Goal: Communication & Community: Participate in discussion

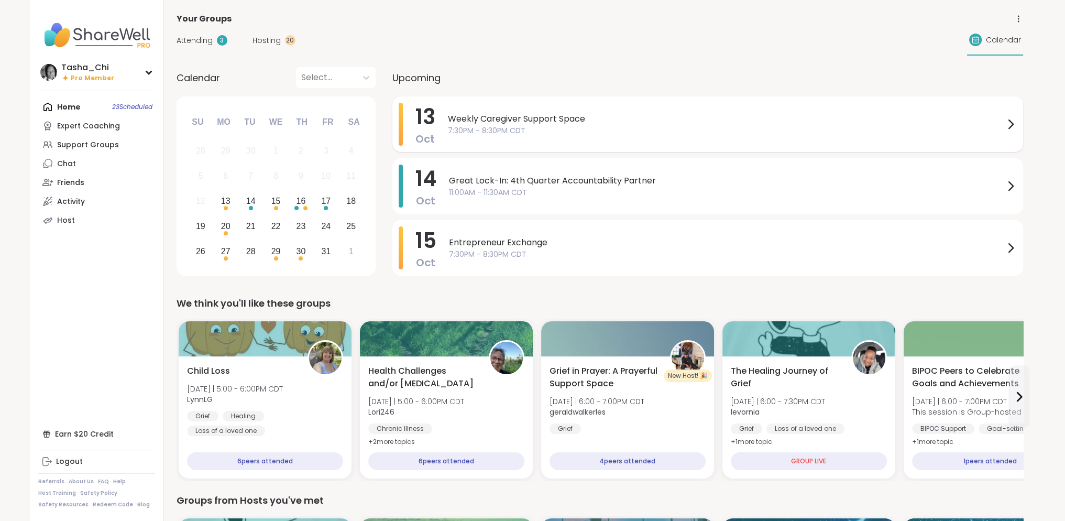
click at [605, 131] on span "7:30PM - 8:30PM CDT" at bounding box center [726, 130] width 556 height 11
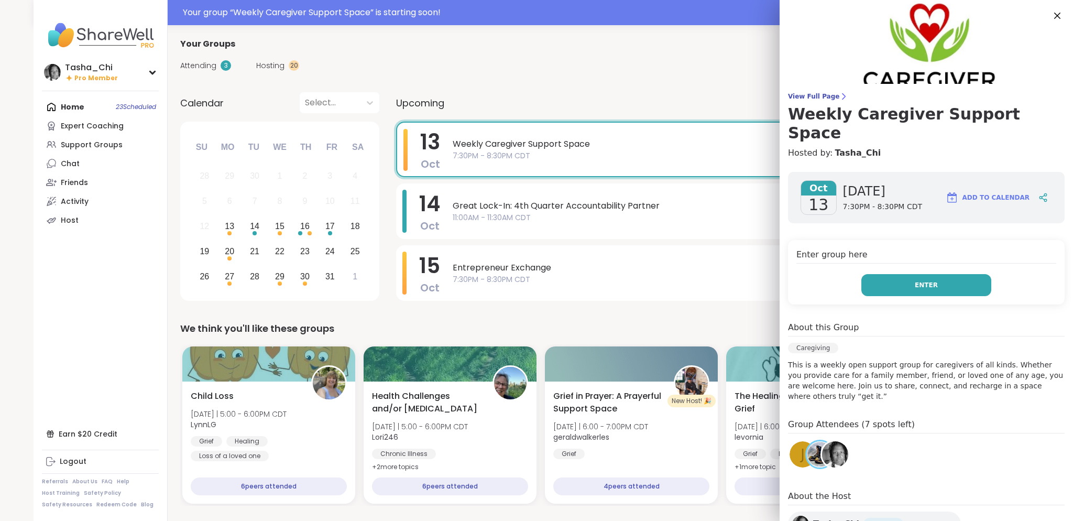
click at [914, 280] on span "Enter" at bounding box center [925, 284] width 23 height 9
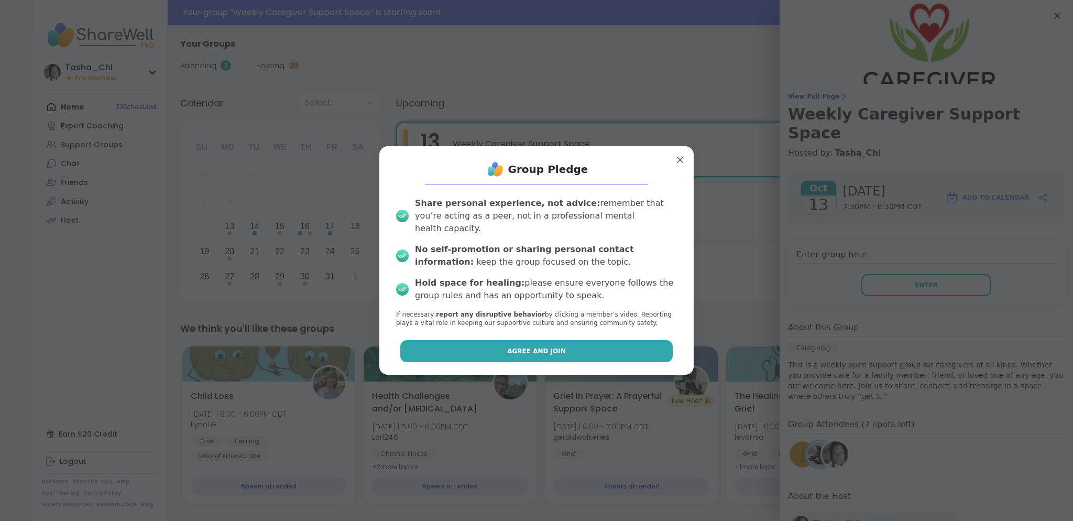
click at [522, 346] on span "Agree and Join" at bounding box center [536, 350] width 59 height 9
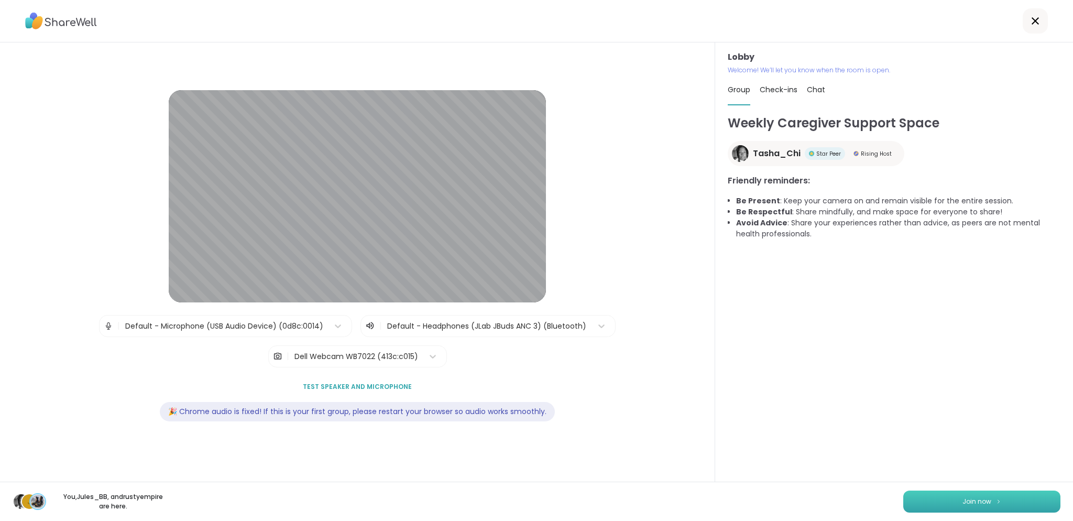
click at [962, 498] on span "Join now" at bounding box center [976, 501] width 29 height 9
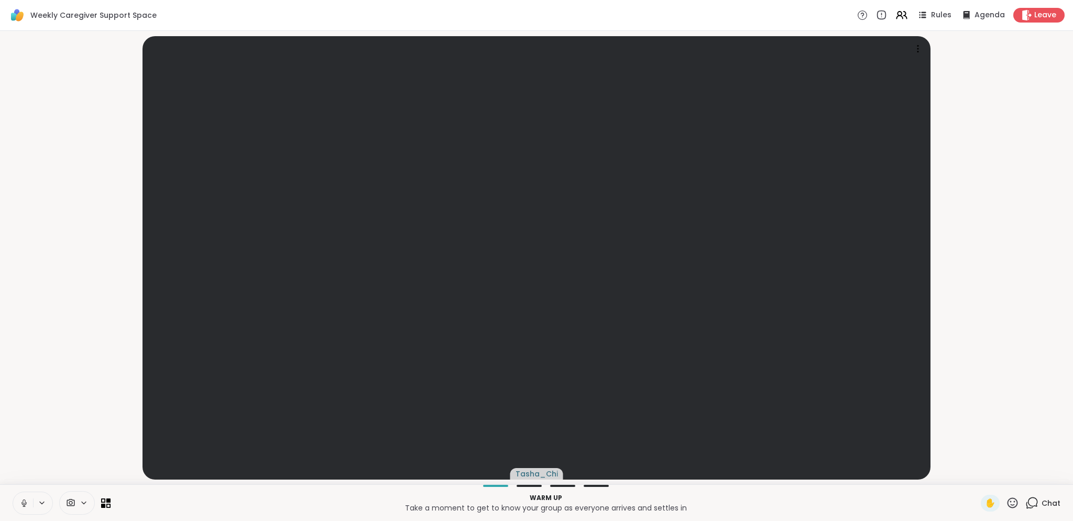
click at [42, 503] on icon at bounding box center [42, 502] width 4 height 2
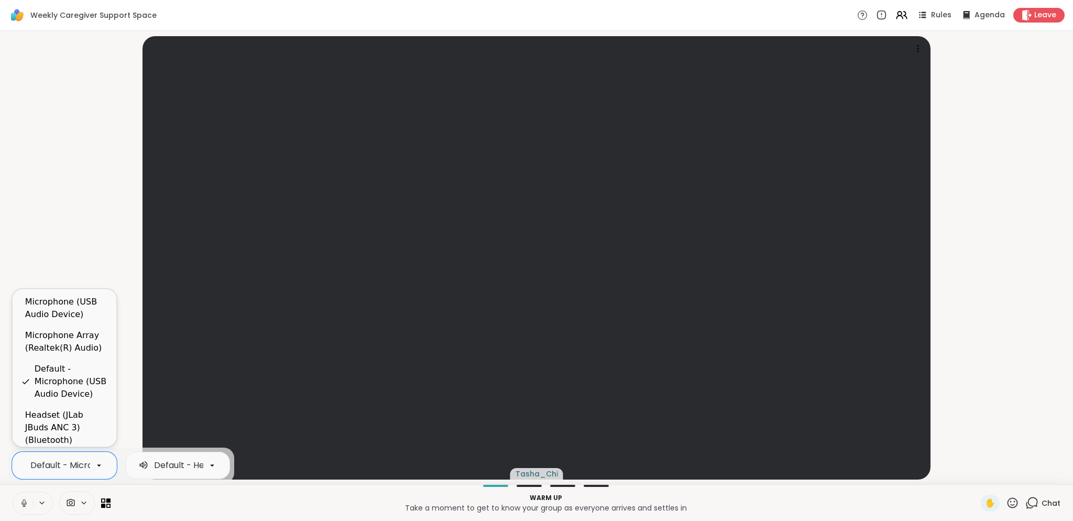
scroll to position [0, 95]
click at [63, 465] on div "Default - Microphone (USB Audio Device)" at bounding box center [21, 465] width 170 height 13
click at [63, 435] on div "Headset (JLab JBuds ANC 3) (Bluetooth)" at bounding box center [66, 428] width 83 height 38
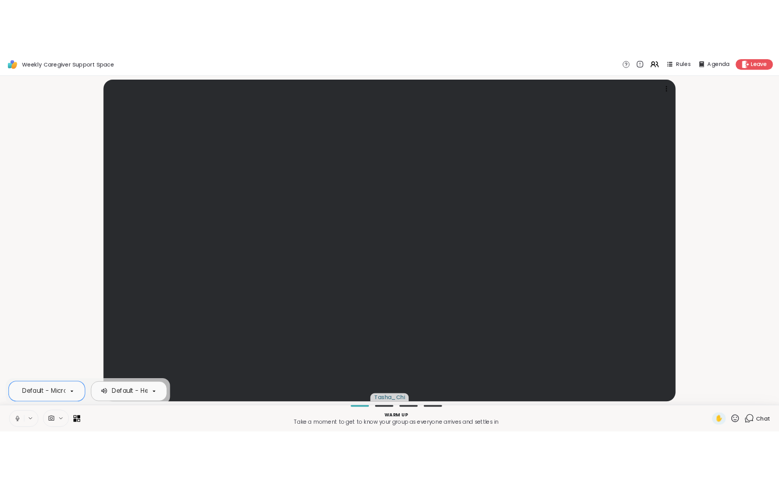
scroll to position [0, 0]
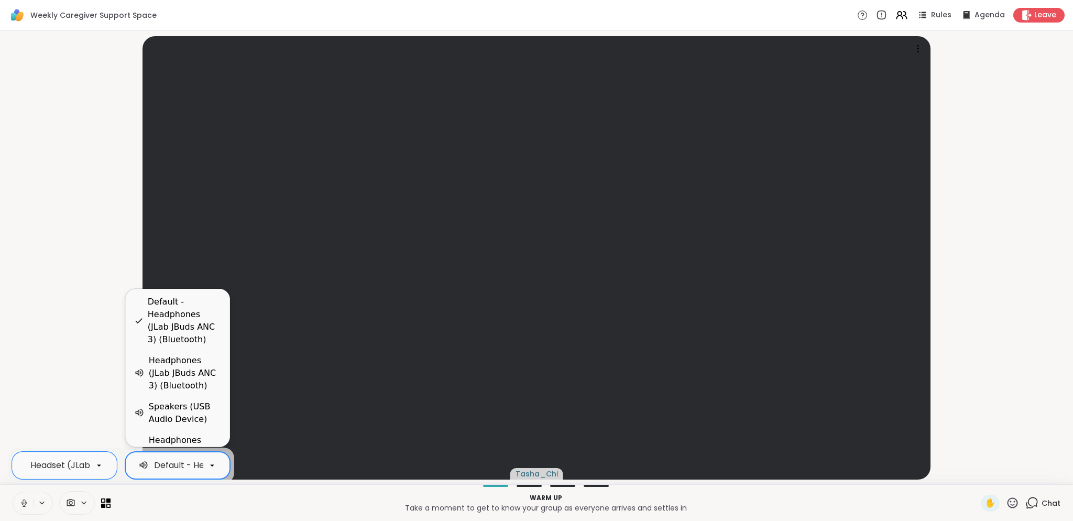
click at [213, 504] on p "Take a moment to get to know your group as everyone arrives and settles in" at bounding box center [545, 507] width 857 height 10
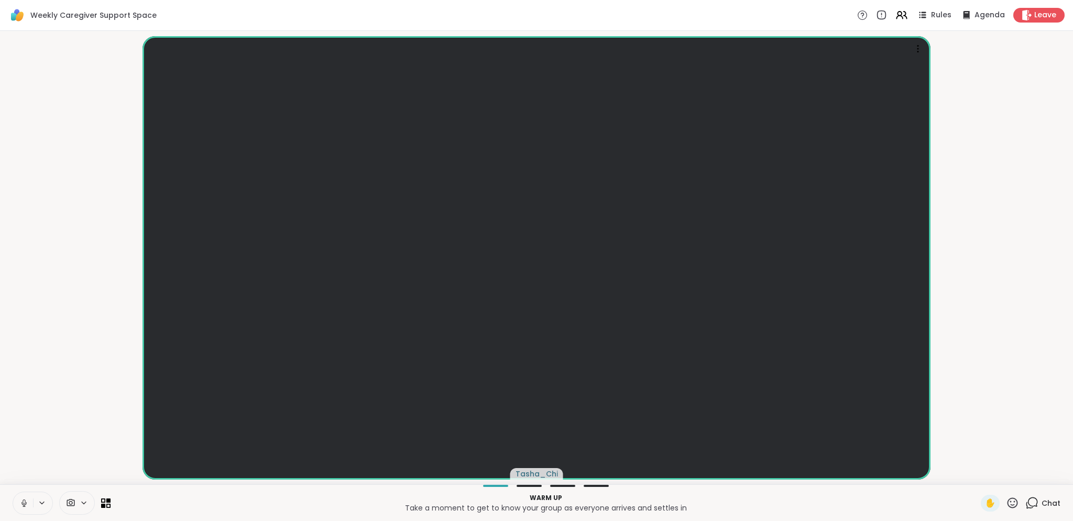
click at [44, 505] on icon at bounding box center [42, 502] width 8 height 9
click at [200, 503] on p "Take a moment to get to know your group as everyone arrives and settles in" at bounding box center [545, 507] width 857 height 10
click at [205, 493] on p "Warm up" at bounding box center [545, 497] width 857 height 9
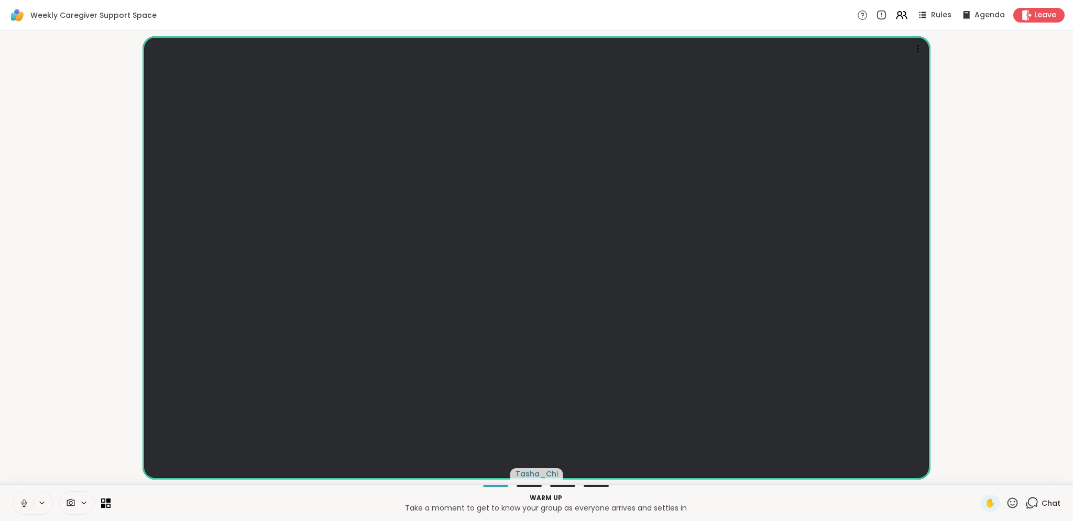
click at [205, 493] on p "Warm up" at bounding box center [545, 497] width 857 height 9
click at [23, 501] on icon at bounding box center [24, 501] width 3 height 5
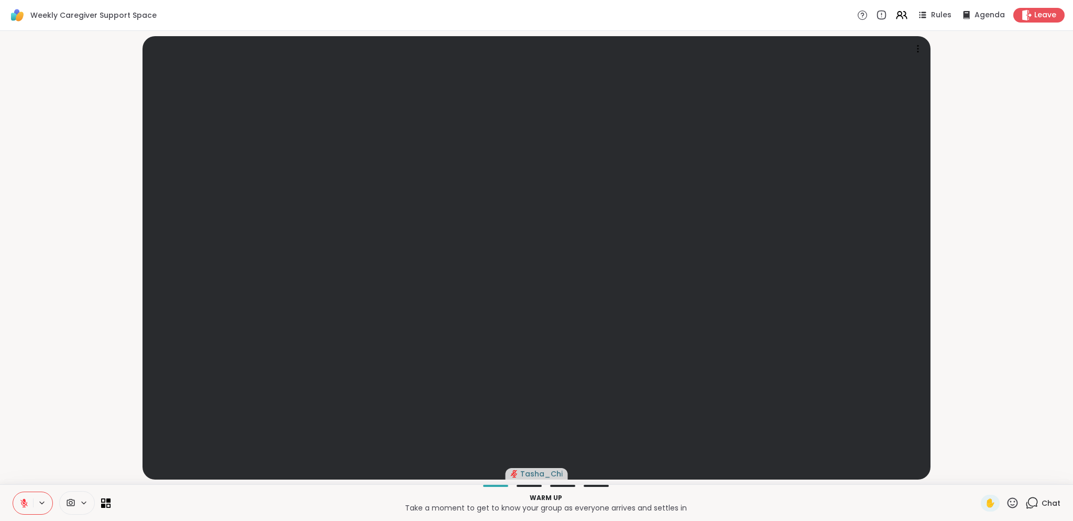
click at [255, 502] on p "Take a moment to get to know your group as everyone arrives and settles in" at bounding box center [545, 507] width 857 height 10
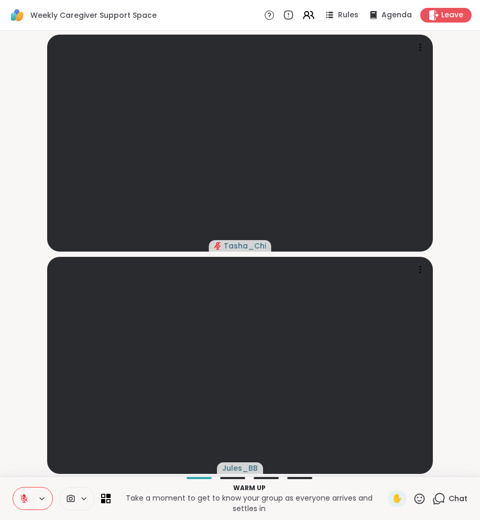
click at [24, 499] on icon at bounding box center [23, 497] width 9 height 9
click at [21, 492] on button at bounding box center [23, 498] width 20 height 22
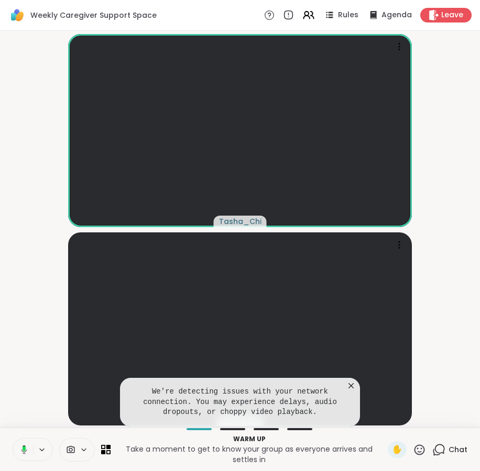
click at [352, 385] on icon at bounding box center [350, 385] width 5 height 5
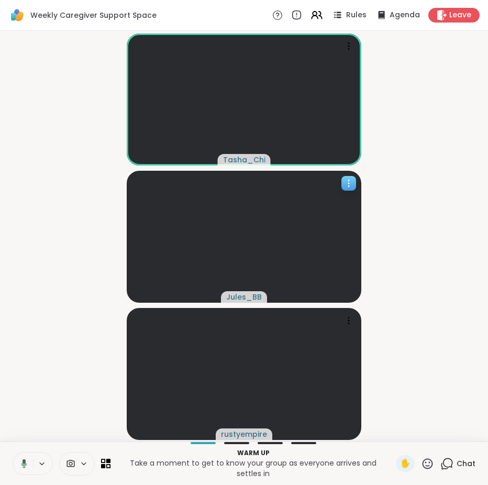
click at [354, 188] on div at bounding box center [348, 183] width 15 height 15
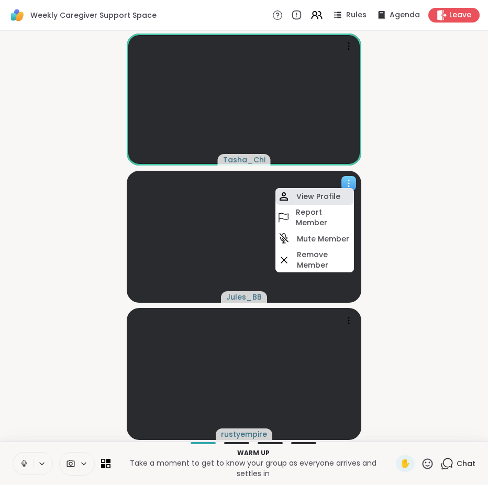
click at [347, 196] on div "View Profile" at bounding box center [314, 196] width 79 height 17
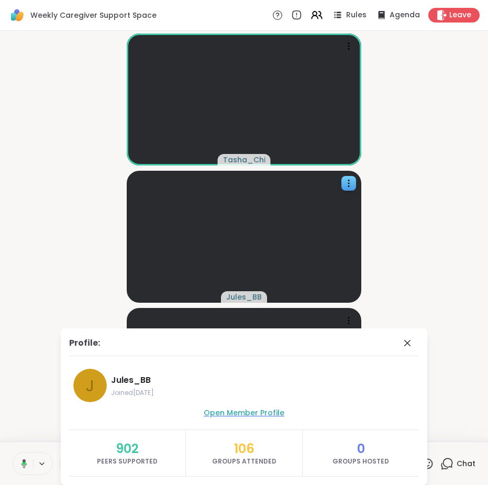
click at [251, 414] on span "Open Member Profile" at bounding box center [244, 412] width 81 height 10
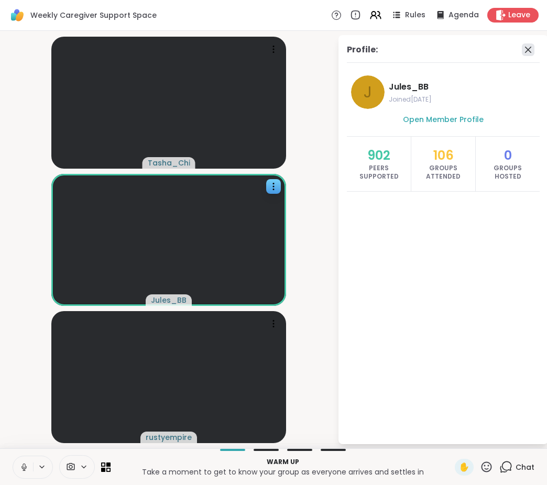
click at [525, 48] on icon at bounding box center [528, 49] width 13 height 13
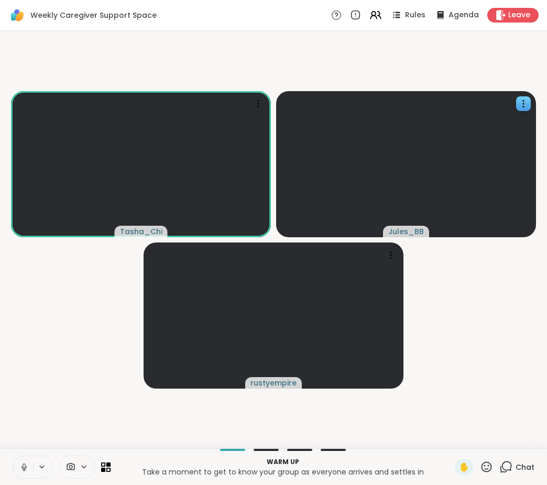
click at [448, 360] on video-player-container "Tasha_Chi Jules_BB rustyempire" at bounding box center [273, 239] width 534 height 409
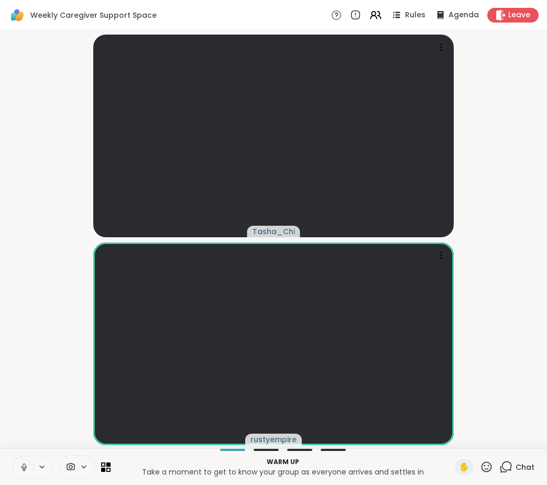
click at [511, 258] on video-player-container "Tasha_Chi rustyempire" at bounding box center [273, 239] width 534 height 409
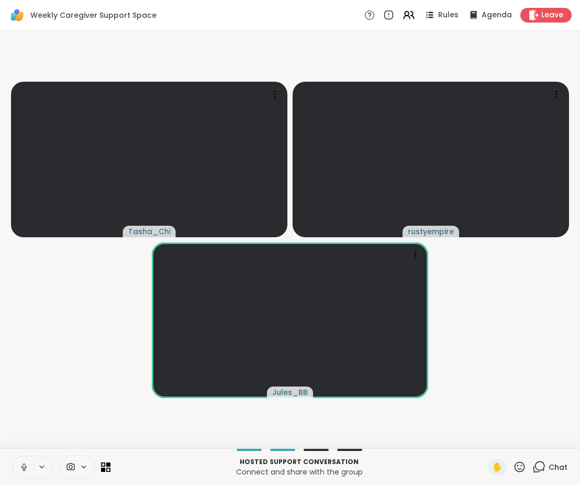
click at [499, 334] on video-player-container "Tasha_Chi rustyempire Jules_BB" at bounding box center [290, 239] width 568 height 409
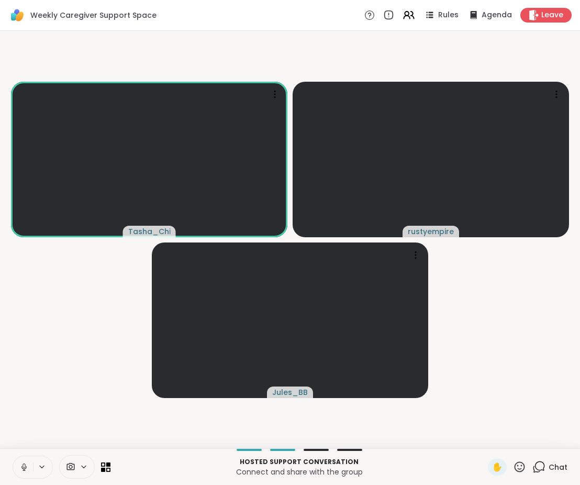
click at [524, 288] on video-player-container "Tasha_Chi rustyempire Jules_BB" at bounding box center [290, 239] width 568 height 409
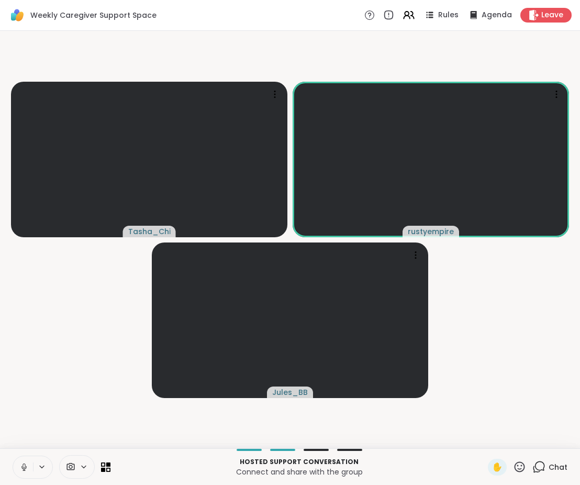
click at [536, 383] on video-player-container "Tasha_Chi rustyempire Jules_BB" at bounding box center [290, 239] width 568 height 409
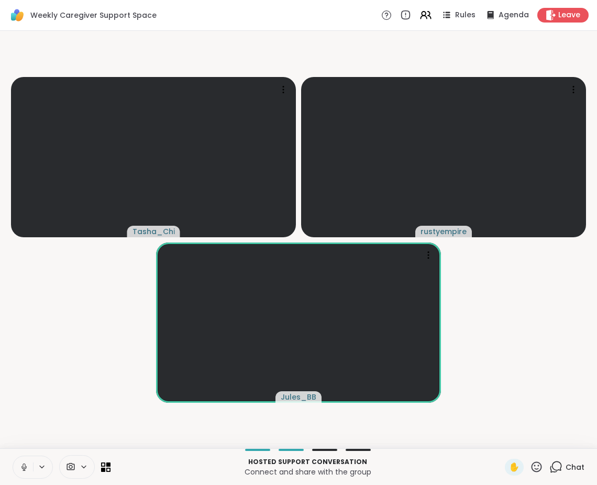
click at [517, 302] on video-player-container "Tasha_Chi rustyempire Jules_BB" at bounding box center [298, 239] width 584 height 409
click at [455, 14] on span "Rules" at bounding box center [465, 15] width 21 height 11
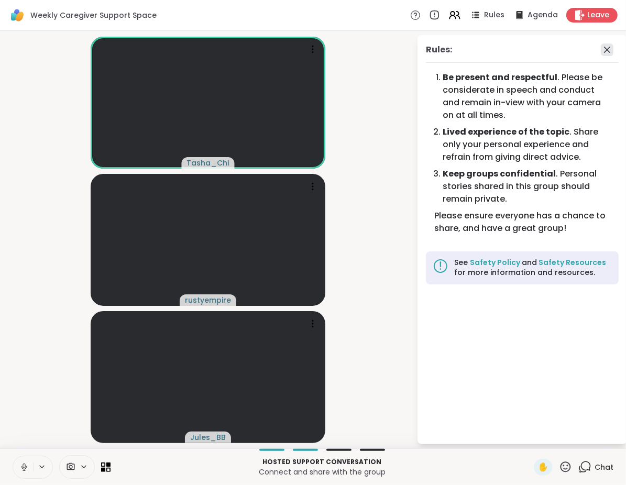
click at [605, 51] on icon at bounding box center [607, 50] width 6 height 6
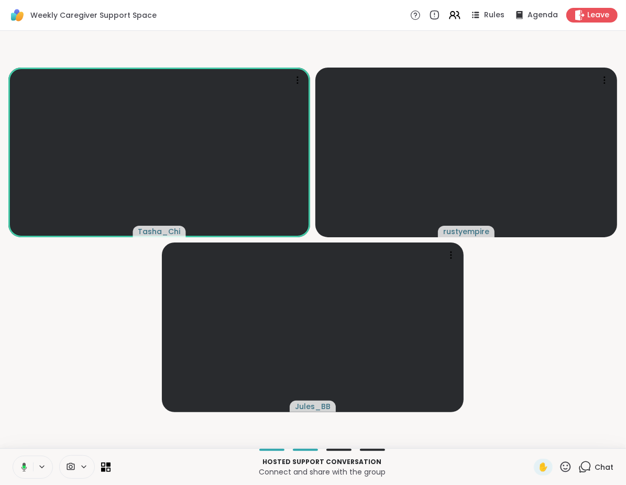
click at [534, 303] on video-player-container "Tasha_Chi rustyempire Jules_BB" at bounding box center [312, 239] width 613 height 409
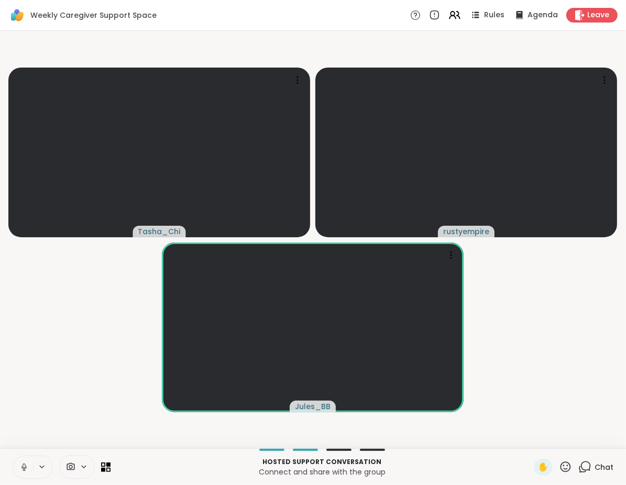
click at [559, 469] on icon at bounding box center [565, 466] width 13 height 13
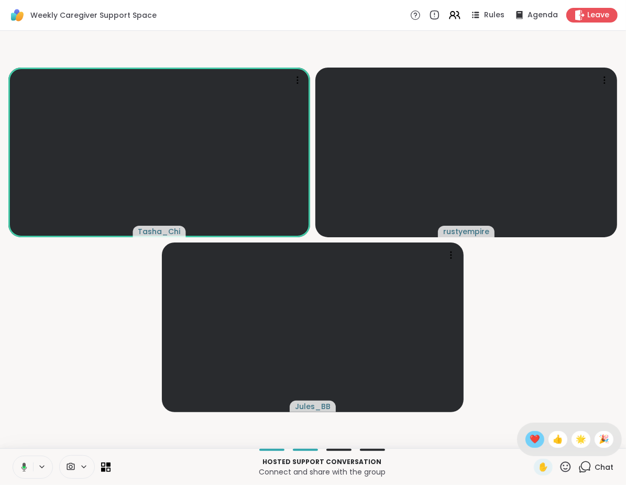
click at [530, 443] on span "❤️" at bounding box center [535, 439] width 10 height 13
drag, startPoint x: 67, startPoint y: 380, endPoint x: 48, endPoint y: 414, distance: 38.9
click at [67, 380] on video-player-container "Tasha_Chi rustyempire Jules_BB" at bounding box center [312, 239] width 613 height 409
click at [31, 442] on video-player-container "Tasha_Chi rustyempire Jules_BB" at bounding box center [312, 239] width 613 height 409
click at [23, 467] on icon at bounding box center [24, 466] width 3 height 5
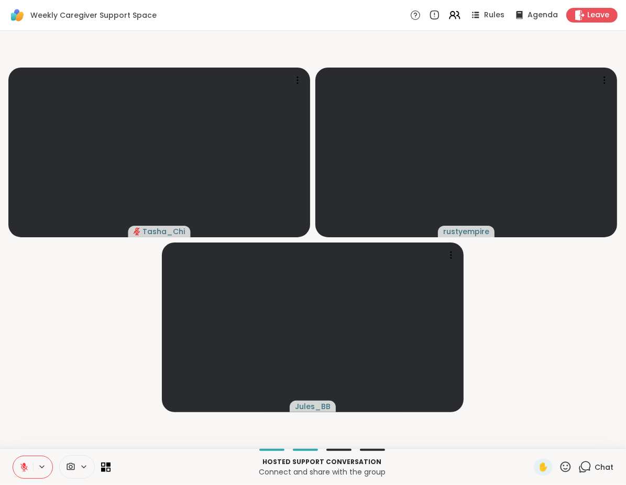
click at [82, 403] on video-player-container "Tasha_Chi rustyempire Jules_BB" at bounding box center [312, 239] width 613 height 409
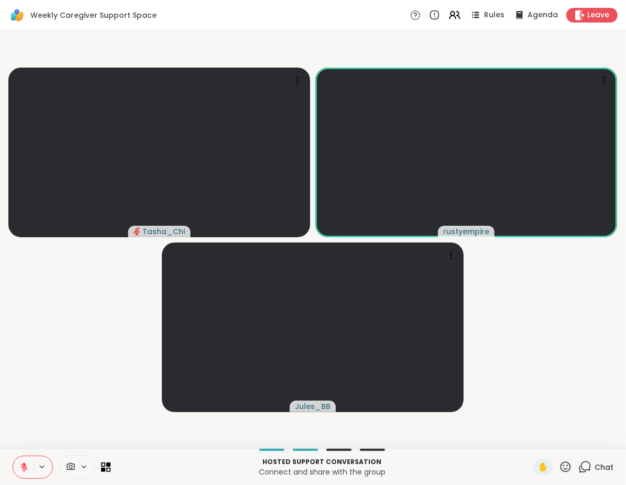
click at [95, 372] on video-player-container "Tasha_Chi rustyempire Jules_BB" at bounding box center [312, 239] width 613 height 409
click at [509, 318] on video-player-container "Tasha_Chi rustyempire Jules_BB" at bounding box center [312, 239] width 613 height 409
click at [527, 336] on video-player-container "Tasha_Chi rustyempire Jules_BB" at bounding box center [312, 239] width 613 height 409
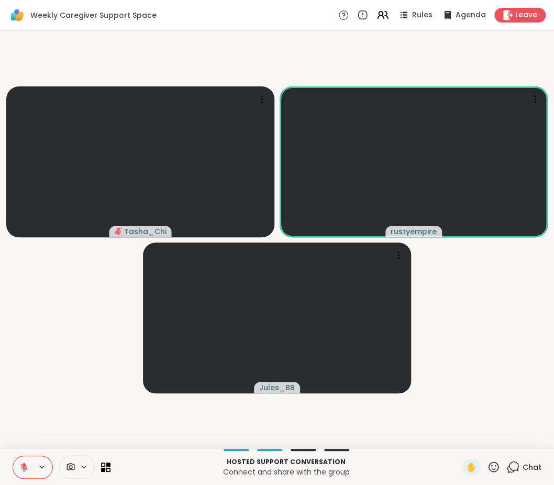
click at [505, 365] on video-player-container "Tasha_Chi rustyempire Jules_BB" at bounding box center [277, 239] width 542 height 409
click at [490, 302] on video-player-container "Tasha_Chi rustyempire Jules_BB" at bounding box center [277, 239] width 542 height 409
click at [479, 327] on video-player-container "Tasha_Chi rustyempire Jules_BB" at bounding box center [277, 239] width 542 height 409
click at [71, 321] on video-player-container "Tasha_Chi rustyempire Jules_BB" at bounding box center [277, 239] width 542 height 409
click at [505, 300] on video-player-container "Tasha_Chi rustyempire Jules_BB" at bounding box center [277, 239] width 542 height 409
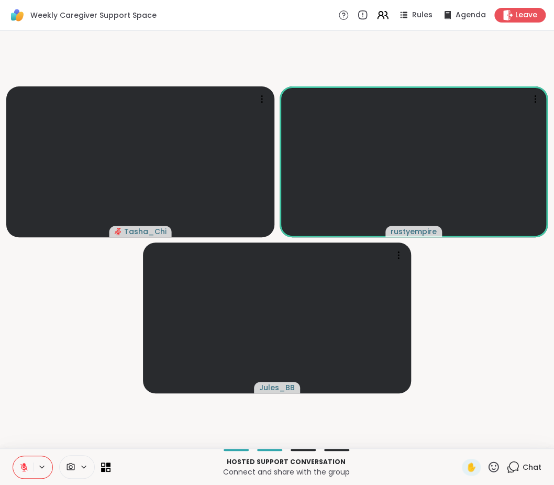
click at [481, 307] on video-player-container "Tasha_Chi rustyempire Jules_BB" at bounding box center [277, 239] width 542 height 409
click at [64, 349] on video-player-container "Tasha_Chi rustyempire Jules_BB" at bounding box center [277, 239] width 542 height 409
click at [466, 337] on video-player-container "Tasha_Chi rustyempire Jules_BB" at bounding box center [277, 239] width 542 height 409
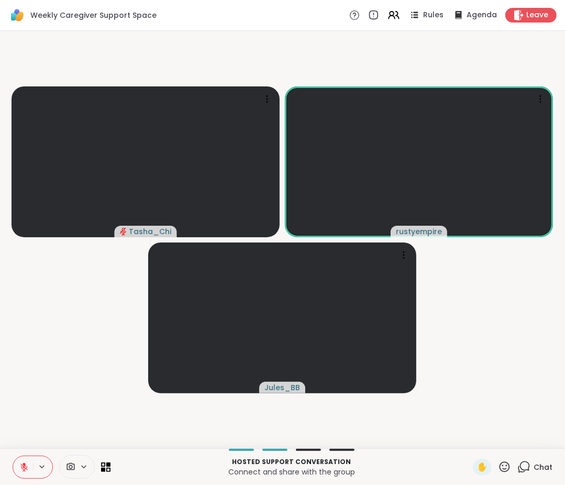
click at [57, 323] on video-player-container "Tasha_Chi rustyempire Jules_BB" at bounding box center [282, 239] width 553 height 409
click at [513, 338] on video-player-container "Tasha_Chi rustyempire Jules_BB" at bounding box center [282, 239] width 553 height 409
click at [500, 317] on video-player-container "Tasha_Chi rustyempire Jules_BB" at bounding box center [282, 239] width 553 height 409
click at [65, 307] on video-player-container "Tasha_Chi rustyempire Jules_BB" at bounding box center [282, 239] width 553 height 409
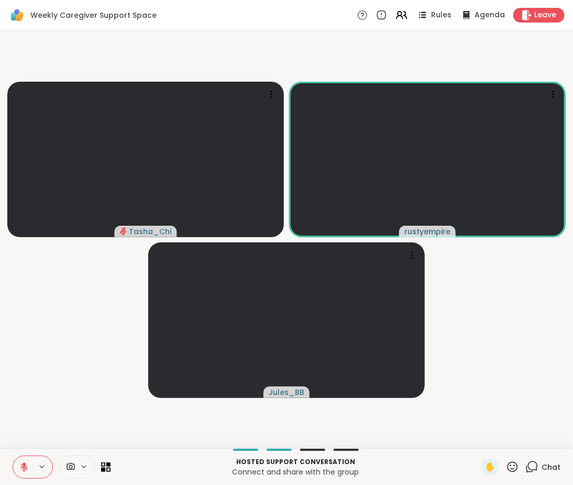
click at [50, 358] on video-player-container "Tasha_Chi rustyempire Jules_BB" at bounding box center [286, 239] width 560 height 409
click at [48, 362] on video-player-container "Tasha_Chi rustyempire Jules_BB" at bounding box center [286, 239] width 560 height 409
click at [55, 380] on video-player-container "Tasha_Chi rustyempire Jules_BB" at bounding box center [286, 239] width 560 height 409
click at [50, 399] on video-player-container "Tasha_Chi rustyempire Jules_BB" at bounding box center [286, 239] width 560 height 409
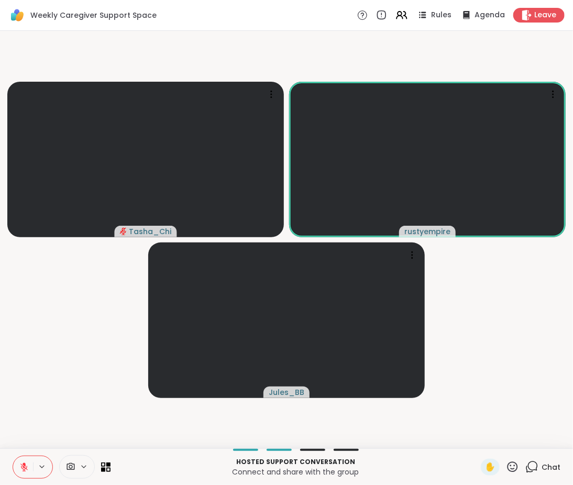
click at [50, 399] on video-player-container "Tasha_Chi rustyempire Jules_BB" at bounding box center [286, 239] width 560 height 409
click at [50, 400] on video-player-container "Tasha_Chi rustyempire Jules_BB" at bounding box center [286, 239] width 560 height 409
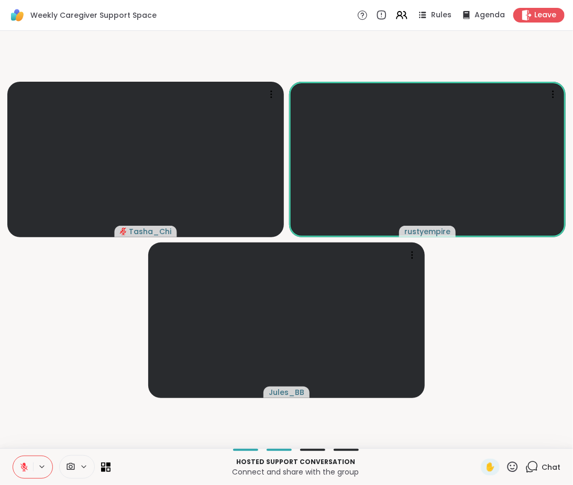
click at [51, 400] on video-player-container "Tasha_Chi rustyempire Jules_BB" at bounding box center [286, 239] width 560 height 409
click at [50, 413] on video-player-container "Tasha_Chi rustyempire Jules_BB" at bounding box center [286, 239] width 560 height 409
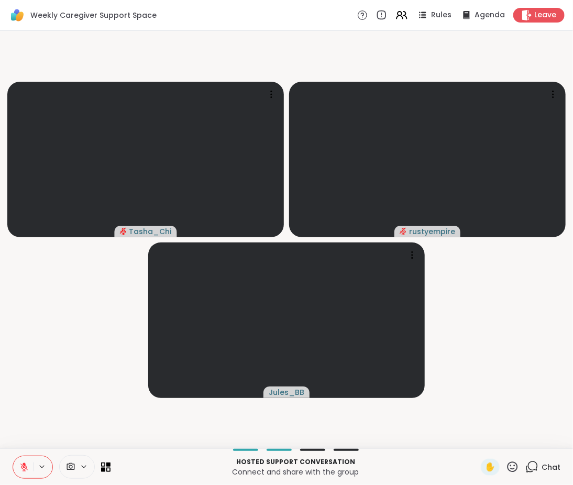
click at [28, 460] on button at bounding box center [23, 467] width 20 height 22
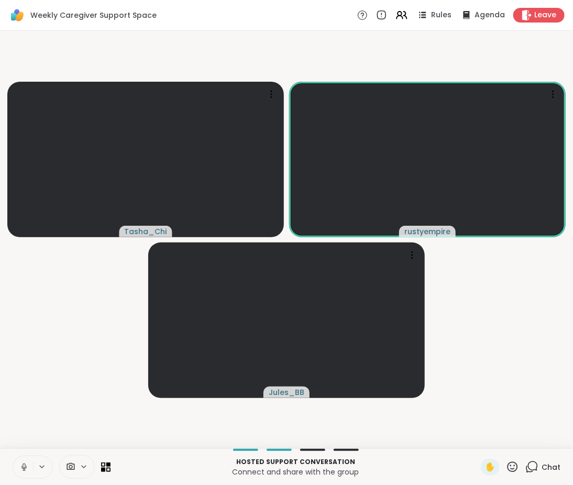
click at [40, 422] on video-player-container "Tasha_Chi rustyempire Jules_BB" at bounding box center [286, 239] width 560 height 409
click at [23, 464] on icon at bounding box center [23, 466] width 9 height 9
click at [51, 387] on video-player-container "Tasha_Chi rustyempire Jules_BB" at bounding box center [286, 239] width 560 height 409
click at [58, 382] on video-player-container "Tasha_Chi rustyempire Jules_BB" at bounding box center [286, 239] width 560 height 409
click at [59, 388] on video-player-container "Tasha_Chi rustyempire Jules_BB" at bounding box center [286, 239] width 560 height 409
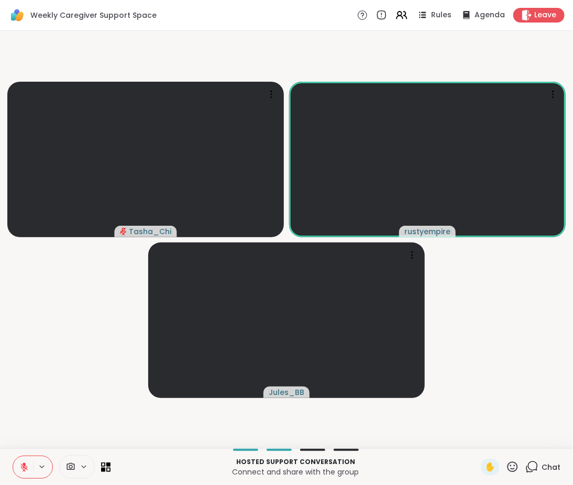
click at [63, 408] on video-player-container "Tasha_Chi rustyempire Jules_BB" at bounding box center [286, 239] width 560 height 409
click at [97, 399] on video-player-container "Tasha_Chi rustyempire Jules_BB" at bounding box center [286, 239] width 560 height 409
click at [98, 399] on video-player-container "Tasha_Chi rustyempire Jules_BB" at bounding box center [286, 239] width 560 height 409
click at [98, 404] on video-player-container "Tasha_Chi rustyempire Jules_BB" at bounding box center [286, 239] width 560 height 409
click at [143, 423] on video-player-container "Tasha_Chi rustyempire Jules_BB" at bounding box center [286, 239] width 560 height 409
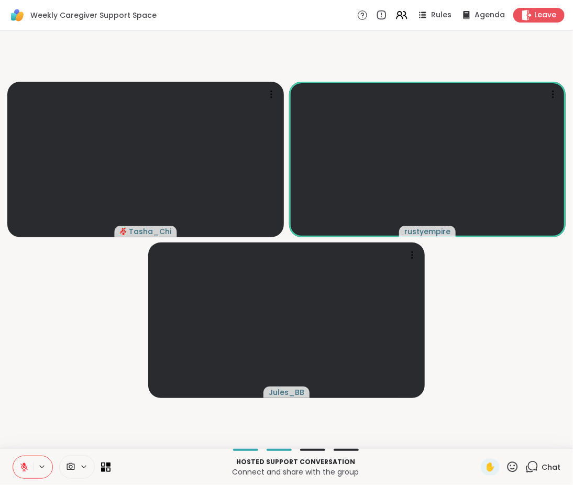
click at [90, 414] on video-player-container "Tasha_Chi rustyempire Jules_BB" at bounding box center [286, 239] width 560 height 409
click at [56, 414] on video-player-container "Tasha_Chi rustyempire Jules_BB" at bounding box center [286, 239] width 560 height 409
click at [67, 404] on video-player-container "Tasha_Chi rustyempire Jules_BB" at bounding box center [286, 239] width 560 height 409
click at [68, 404] on video-player-container "Tasha_Chi rustyempire Jules_BB" at bounding box center [286, 239] width 560 height 409
click at [67, 396] on video-player-container "Tasha_Chi rustyempire Jules_BB" at bounding box center [286, 239] width 560 height 409
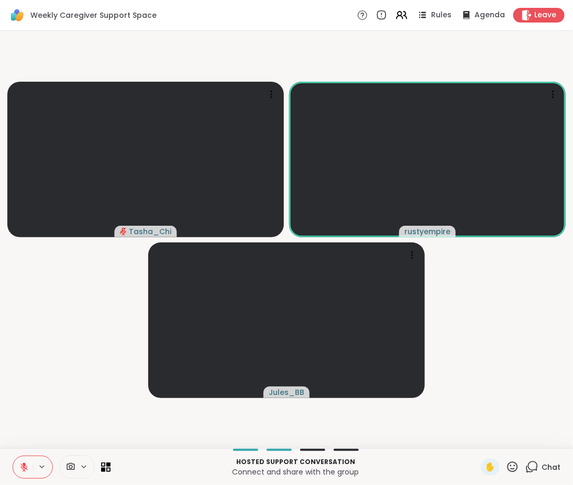
click at [46, 416] on video-player-container "Tasha_Chi rustyempire Jules_BB" at bounding box center [286, 239] width 560 height 409
click at [42, 419] on video-player-container "Tasha_Chi rustyempire Jules_BB" at bounding box center [286, 239] width 560 height 409
click at [37, 423] on video-player-container "Tasha_Chi rustyempire Jules_BB" at bounding box center [286, 239] width 560 height 409
click at [21, 427] on video-player-container "Tasha_Chi rustyempire Jules_BB" at bounding box center [286, 239] width 560 height 409
click at [30, 421] on video-player-container "Tasha_Chi rustyempire Jules_BB" at bounding box center [286, 239] width 560 height 409
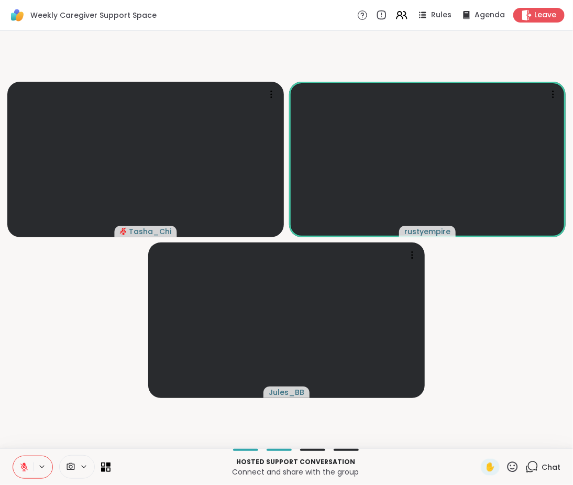
click at [30, 420] on video-player-container "Tasha_Chi rustyempire Jules_BB" at bounding box center [286, 239] width 560 height 409
click at [34, 411] on video-player-container "Tasha_Chi rustyempire Jules_BB" at bounding box center [286, 239] width 560 height 409
click at [25, 418] on video-player-container "Tasha_Chi rustyempire Jules_BB" at bounding box center [286, 239] width 560 height 409
click at [38, 415] on video-player-container "Tasha_Chi rustyempire Jules_BB" at bounding box center [286, 239] width 560 height 409
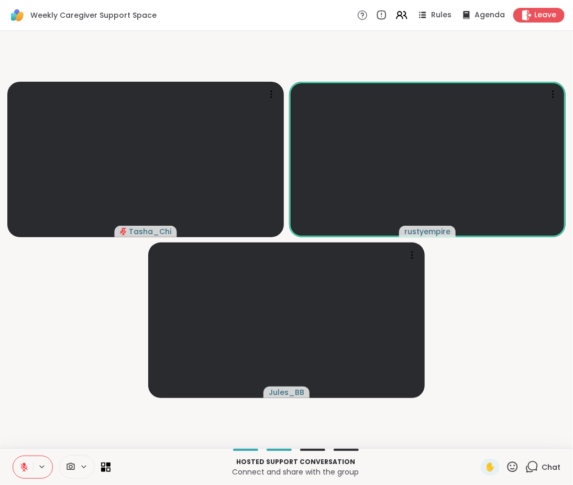
click at [46, 414] on video-player-container "Tasha_Chi rustyempire Jules_BB" at bounding box center [286, 239] width 560 height 409
click at [45, 416] on video-player-container "Tasha_Chi rustyempire Jules_BB" at bounding box center [286, 239] width 560 height 409
click at [23, 434] on video-player-container "Tasha_Chi rustyempire Jules_BB" at bounding box center [286, 239] width 560 height 409
click at [25, 427] on video-player-container "Tasha_Chi rustyempire Jules_BB" at bounding box center [286, 239] width 560 height 409
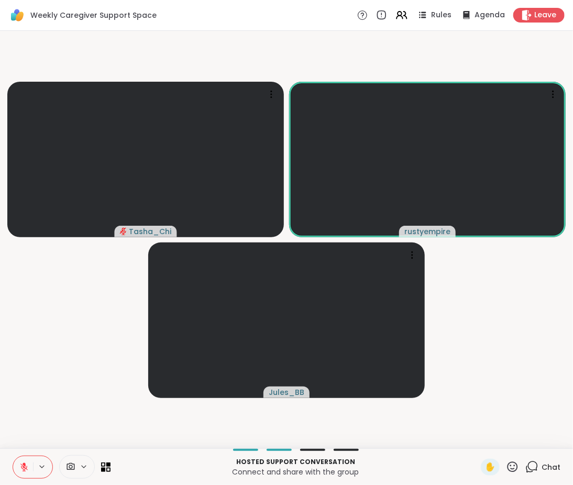
click at [25, 427] on video-player-container "Tasha_Chi rustyempire Jules_BB" at bounding box center [286, 239] width 560 height 409
click at [23, 465] on icon at bounding box center [24, 464] width 3 height 4
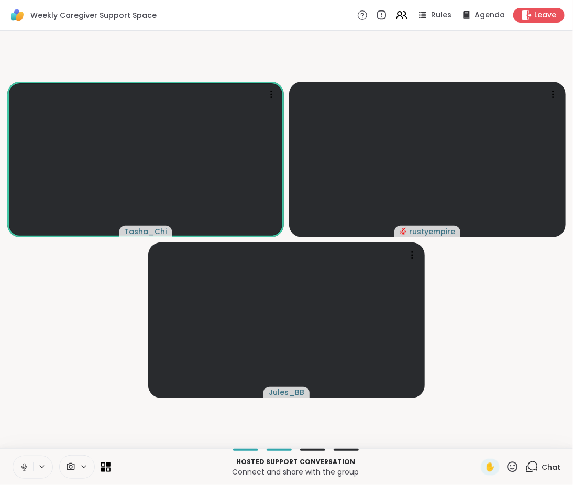
click at [60, 433] on video-player-container "Tasha_Chi rustyempire Jules_BB" at bounding box center [286, 239] width 560 height 409
click at [24, 465] on icon at bounding box center [24, 465] width 3 height 6
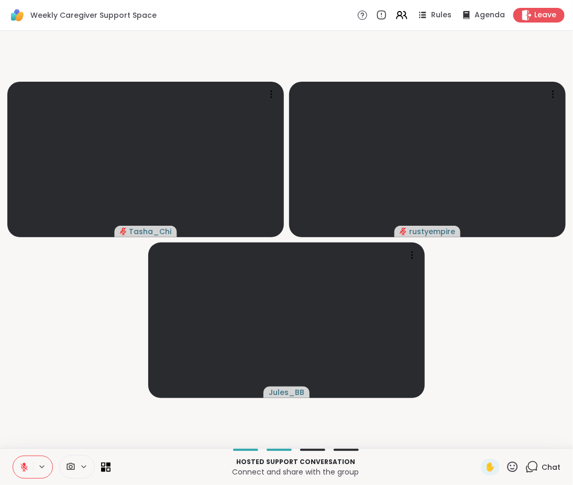
click at [59, 400] on video-player-container "Tasha_Chi rustyempire Jules_BB" at bounding box center [286, 239] width 560 height 409
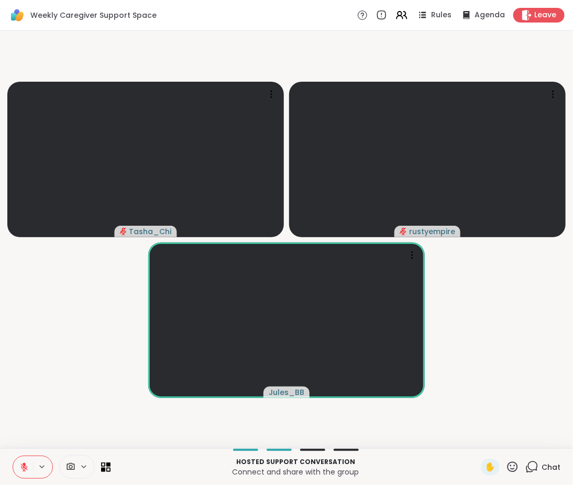
click at [74, 402] on video-player-container "Tasha_Chi rustyempire Jules_BB" at bounding box center [286, 239] width 560 height 409
click at [74, 406] on video-player-container "Tasha_Chi rustyempire Jules_BB" at bounding box center [286, 239] width 560 height 409
click at [31, 382] on video-player-container "Tasha_Chi rustyempire Jules_BB" at bounding box center [286, 239] width 560 height 409
click at [36, 397] on video-player-container "Tasha_Chi rustyempire Jules_BB" at bounding box center [286, 239] width 560 height 409
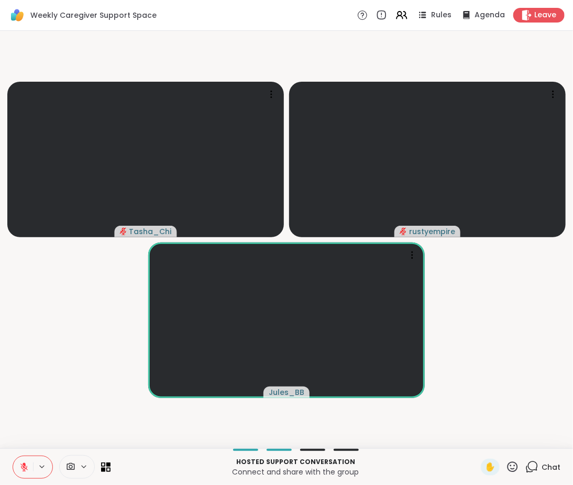
click at [34, 406] on video-player-container "Tasha_Chi rustyempire Jules_BB" at bounding box center [286, 239] width 560 height 409
click at [69, 412] on video-player-container "Tasha_Chi rustyempire Jules_BB" at bounding box center [286, 239] width 560 height 409
click at [60, 376] on video-player-container "Tasha_Chi rustyempire Jules_BB" at bounding box center [286, 239] width 560 height 409
click at [87, 400] on video-player-container "Tasha_Chi rustyempire Jules_BB" at bounding box center [286, 239] width 560 height 409
click at [530, 340] on video-player-container "Tasha_Chi rustyempire Jules_BB" at bounding box center [286, 239] width 560 height 409
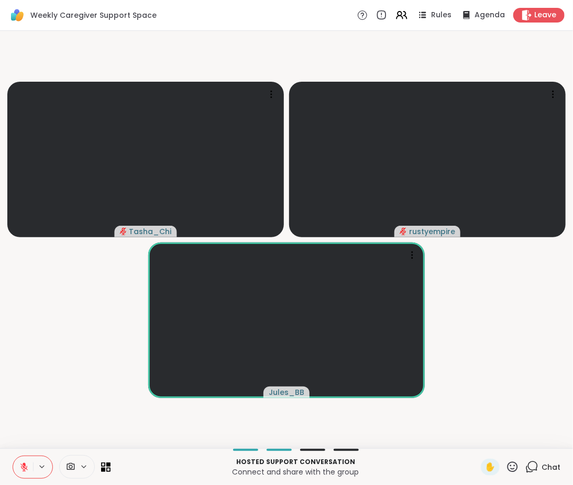
click at [109, 335] on video-player-container "Tasha_Chi rustyempire Jules_BB" at bounding box center [286, 239] width 560 height 409
click at [68, 293] on video-player-container "Tasha_Chi rustyempire Jules_BB" at bounding box center [286, 239] width 560 height 409
click at [54, 320] on video-player-container "Tasha_Chi rustyempire Jules_BB" at bounding box center [286, 239] width 560 height 409
click at [49, 379] on video-player-container "Tasha_Chi rustyempire Jules_BB" at bounding box center [286, 239] width 560 height 409
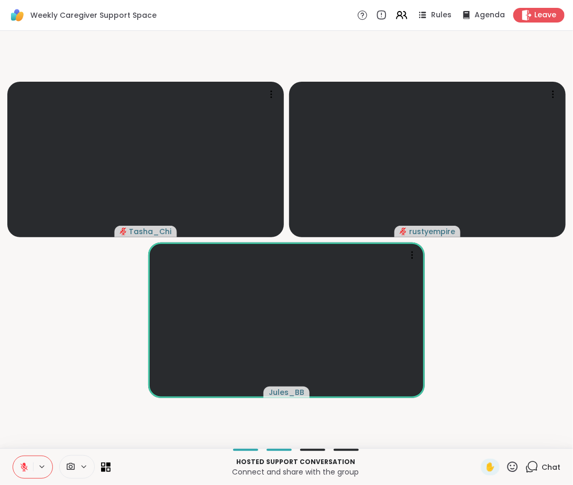
click at [49, 379] on video-player-container "Tasha_Chi rustyempire Jules_BB" at bounding box center [286, 239] width 560 height 409
click at [43, 398] on video-player-container "Tasha_Chi rustyempire Jules_BB" at bounding box center [286, 239] width 560 height 409
click at [44, 399] on video-player-container "Tasha_Chi rustyempire Jules_BB" at bounding box center [286, 239] width 560 height 409
click at [25, 466] on icon at bounding box center [23, 466] width 9 height 9
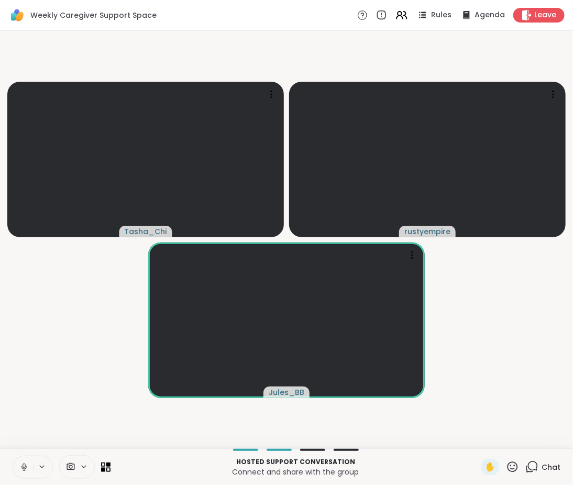
click at [460, 375] on video-player-container "Tasha_Chi rustyempire Jules_BB" at bounding box center [286, 239] width 560 height 409
click at [85, 373] on video-player-container "Tasha_Chi rustyempire Jules_BB" at bounding box center [286, 239] width 560 height 409
click at [35, 383] on video-player-container "Tasha_Chi rustyempire Jules_BB" at bounding box center [286, 239] width 560 height 409
click at [80, 322] on video-player-container "Tasha_Chi rustyempire Jules_BB" at bounding box center [286, 239] width 560 height 409
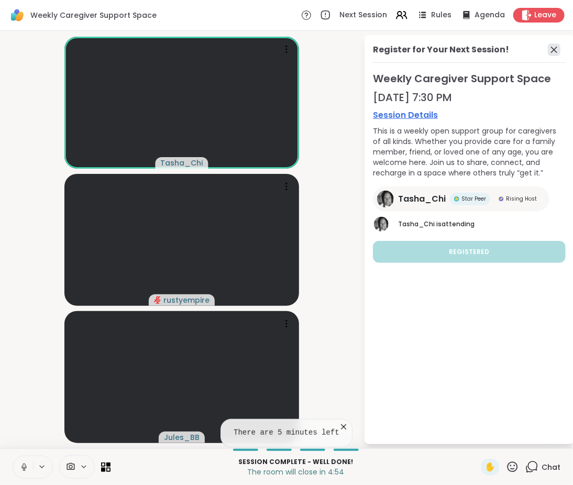
click at [557, 48] on icon at bounding box center [554, 49] width 13 height 13
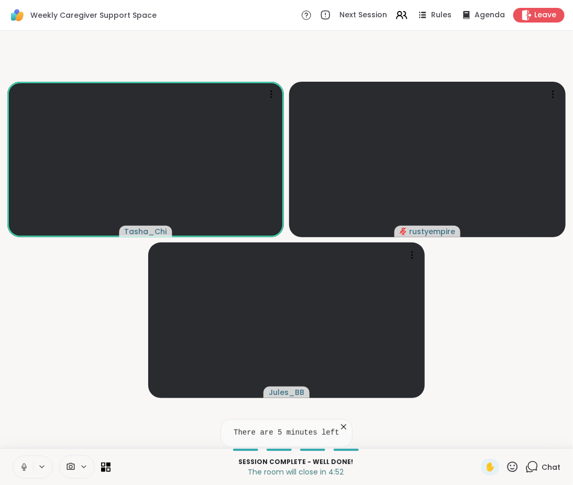
click at [341, 428] on icon at bounding box center [343, 426] width 5 height 5
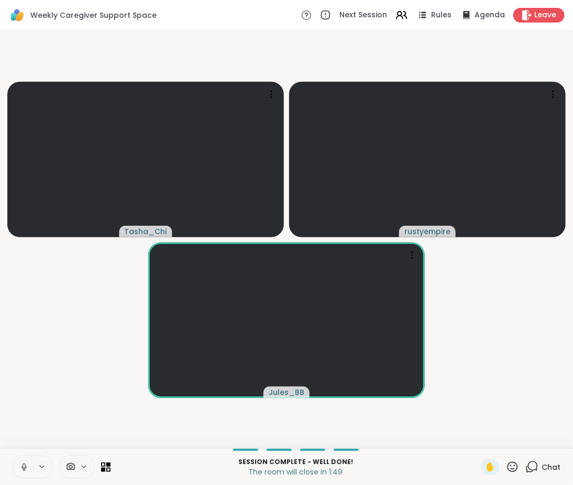
click at [528, 326] on video-player-container "Tasha_Chi rustyempire Jules_BB" at bounding box center [286, 239] width 560 height 409
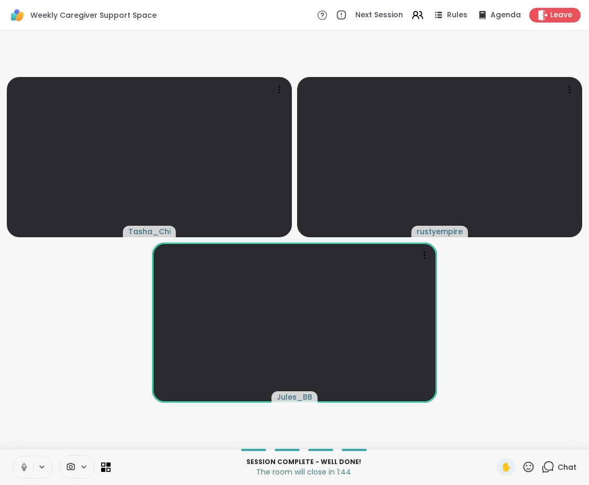
click at [538, 324] on video-player-container "Tasha_Chi rustyempire Jules_BB" at bounding box center [294, 239] width 576 height 409
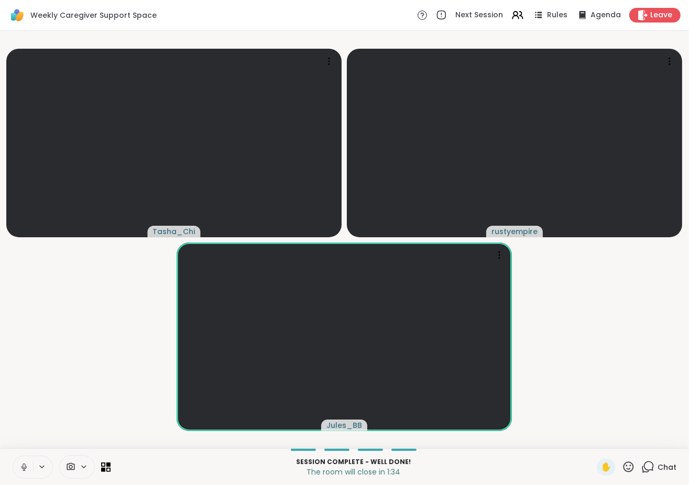
click at [610, 340] on video-player-container "Tasha_Chi rustyempire Jules_BB" at bounding box center [344, 239] width 676 height 409
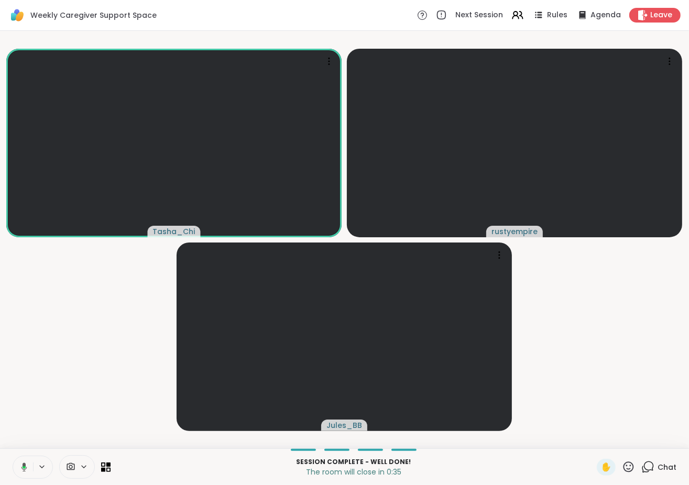
click at [610, 340] on video-player-container "Tasha_Chi rustyempire Jules_BB" at bounding box center [344, 239] width 676 height 409
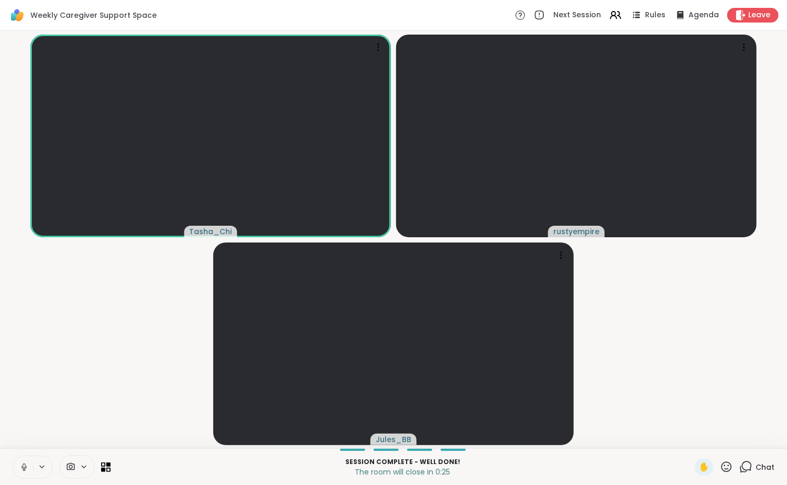
click at [645, 330] on video-player-container "Tasha_Chi rustyempire Jules_BB" at bounding box center [393, 239] width 774 height 409
click at [648, 351] on video-player-container "Tasha_Chi rustyempire Jules_BB" at bounding box center [393, 239] width 774 height 409
click at [746, 6] on div "Weekly Caregiver Support Space Next Session Rules Agenda Leave" at bounding box center [393, 15] width 787 height 31
click at [746, 8] on div "Next Session Rules Agenda Leave" at bounding box center [646, 15] width 263 height 15
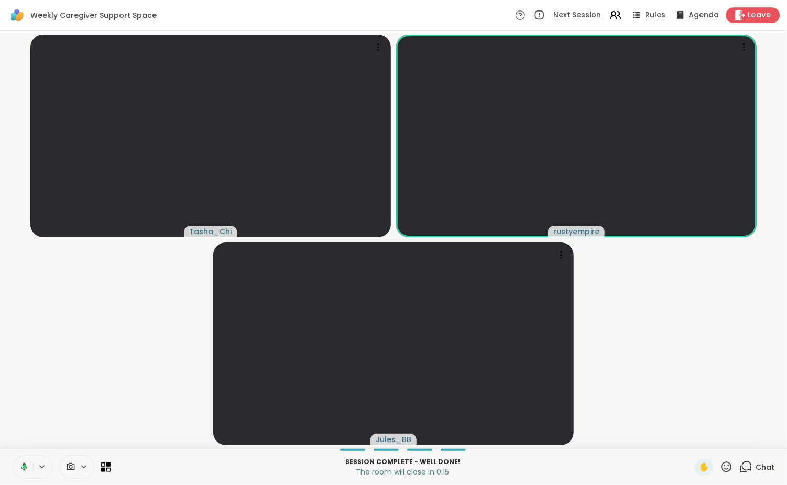
click at [746, 9] on div "Leave" at bounding box center [753, 14] width 54 height 15
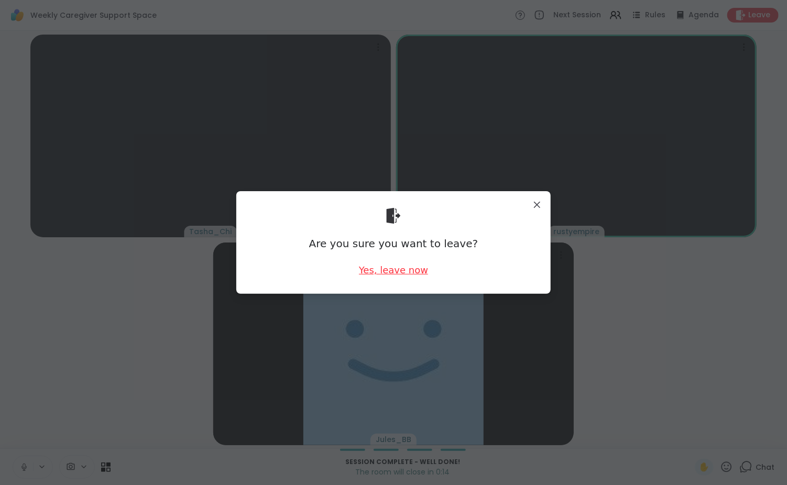
click at [360, 268] on div "Yes, leave now" at bounding box center [393, 269] width 69 height 13
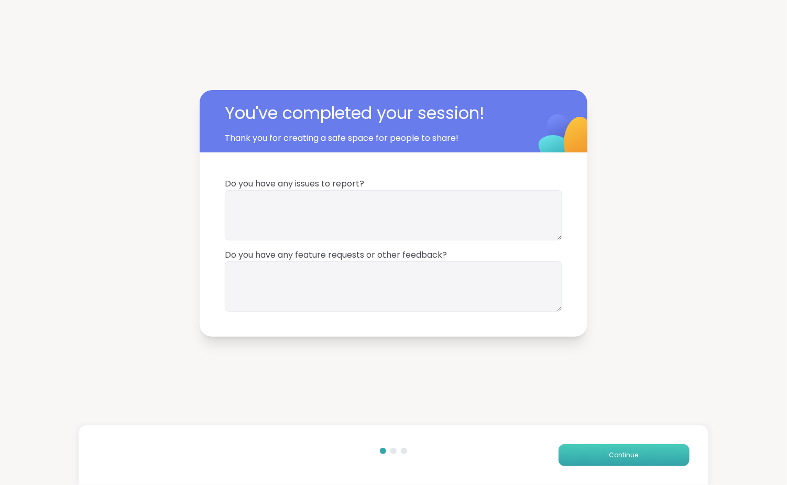
click at [627, 452] on span "Continue" at bounding box center [623, 454] width 29 height 9
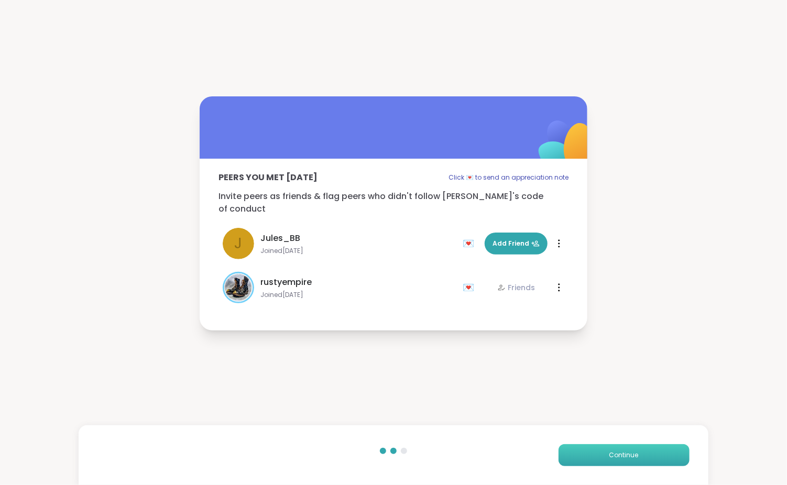
click at [612, 458] on span "Continue" at bounding box center [623, 454] width 29 height 9
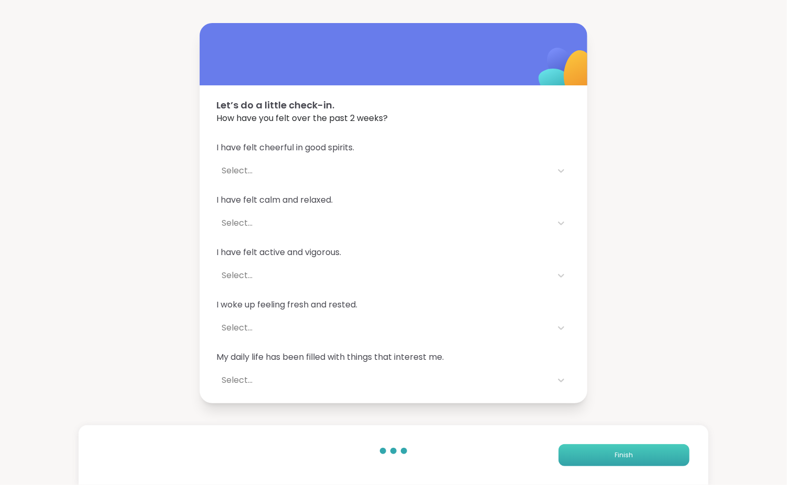
click at [614, 456] on span "Finish" at bounding box center [623, 454] width 18 height 9
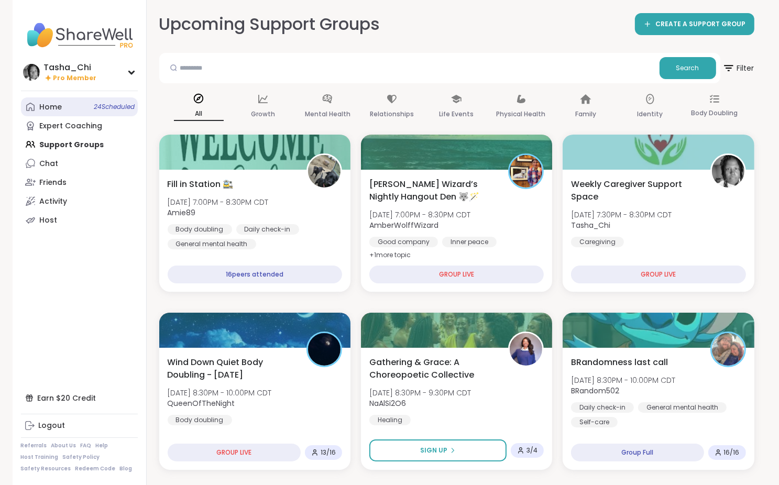
click at [24, 104] on link "Home 24 Scheduled" at bounding box center [79, 106] width 117 height 19
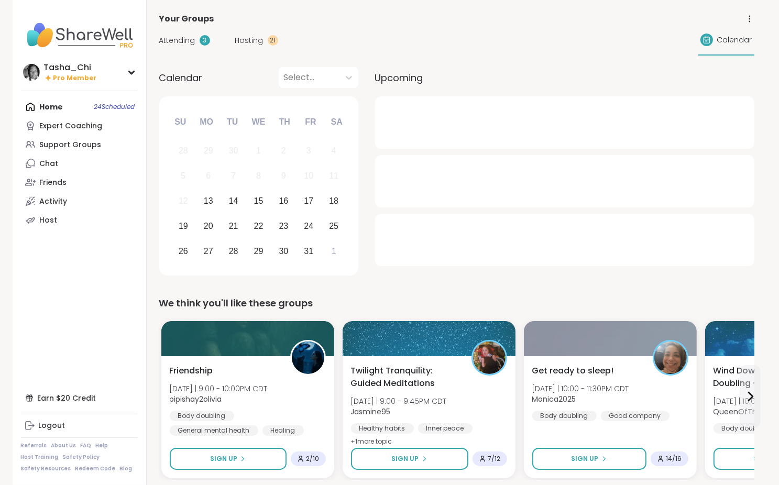
click at [253, 41] on span "Hosting" at bounding box center [249, 40] width 28 height 11
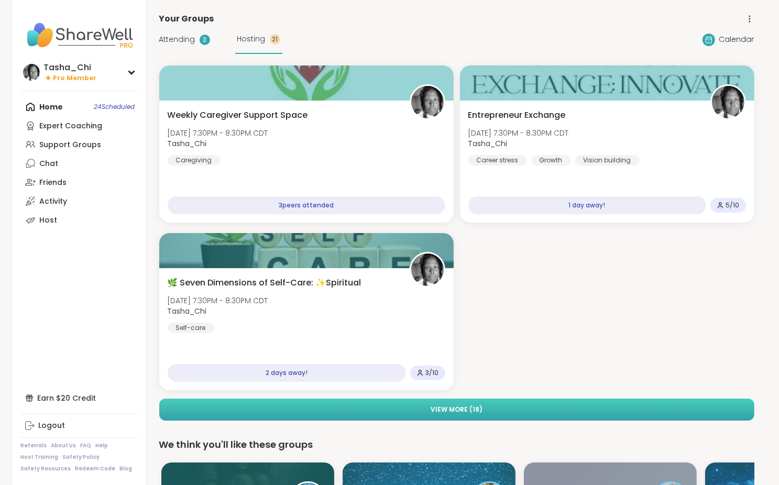
click at [504, 410] on button "View More ( 18 )" at bounding box center [456, 410] width 595 height 22
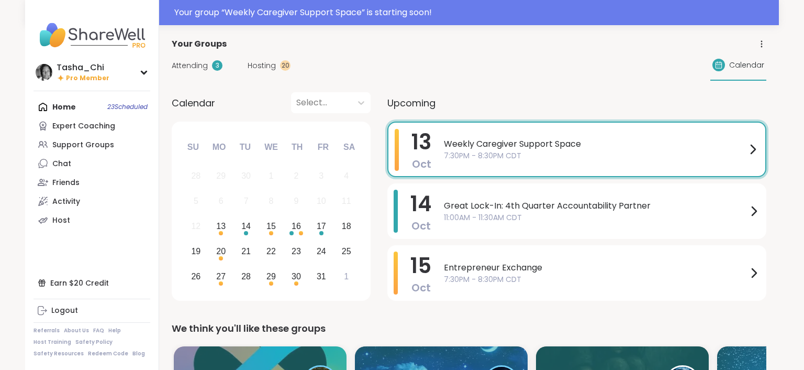
drag, startPoint x: 0, startPoint y: 0, endPoint x: 462, endPoint y: 87, distance: 470.1
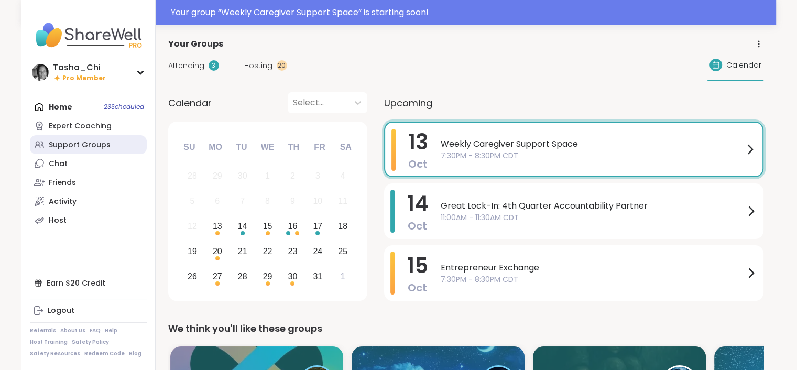
click at [71, 147] on div "Support Groups" at bounding box center [80, 145] width 62 height 10
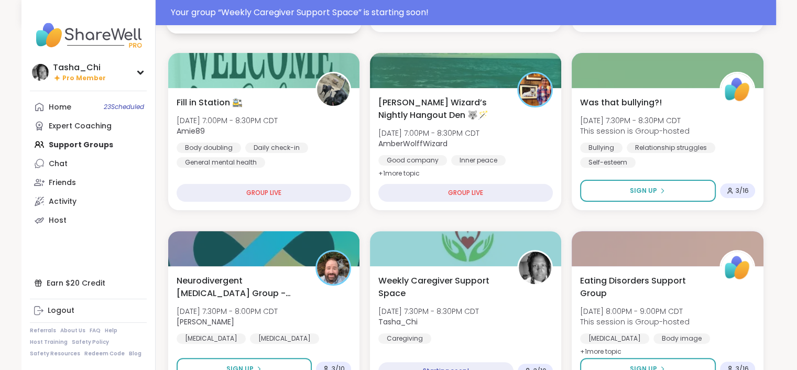
scroll to position [105, 0]
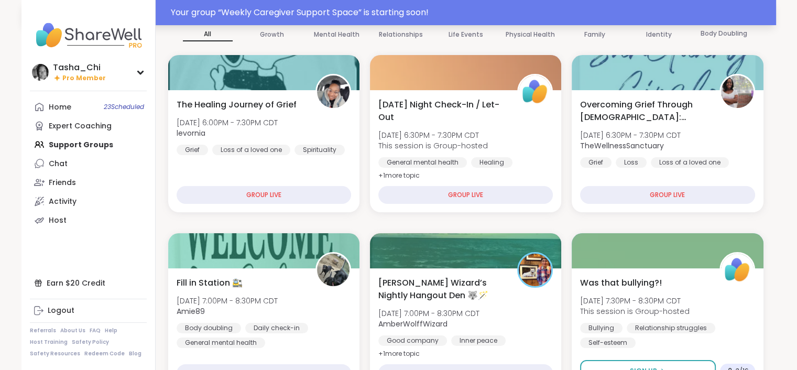
click at [258, 14] on div "Your group “ Weekly Caregiver Support Space ” is starting soon!" at bounding box center [470, 12] width 599 height 13
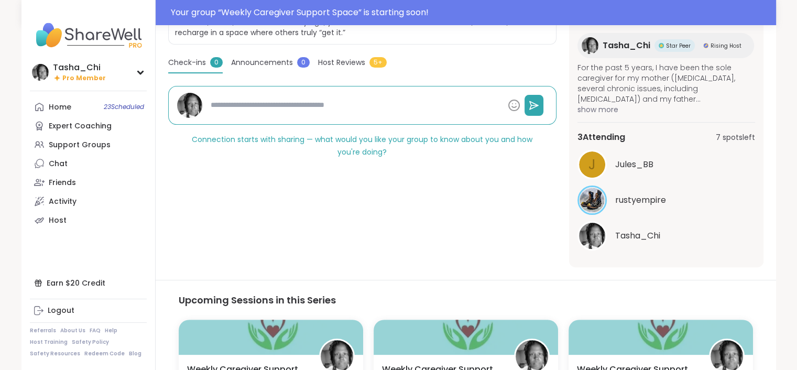
scroll to position [34, 0]
type textarea "*"
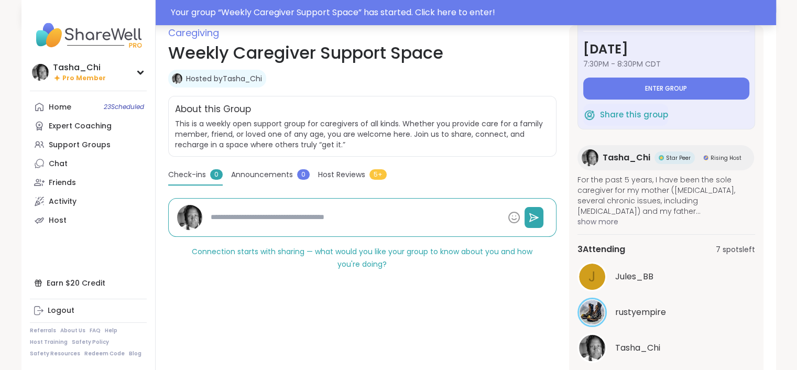
scroll to position [105, 0]
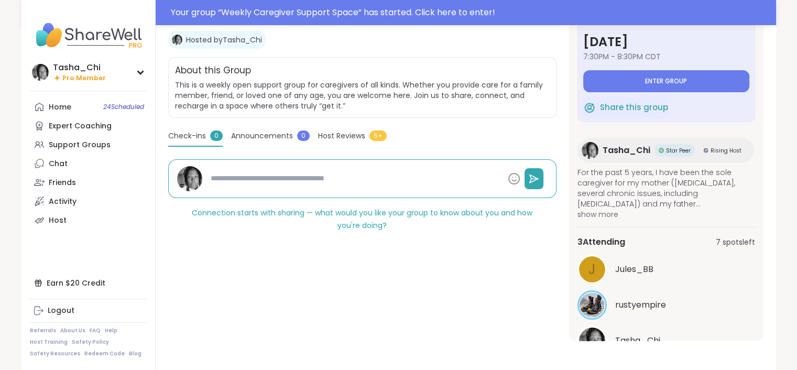
click at [624, 272] on span "Jules_BB" at bounding box center [634, 269] width 38 height 13
type textarea "*"
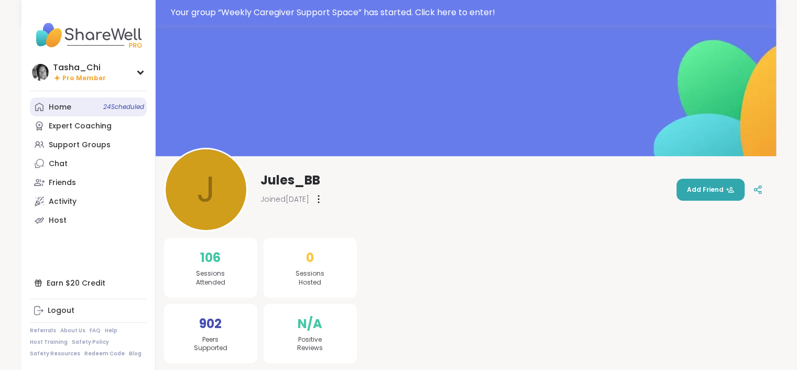
click at [86, 108] on link "Home 24 Scheduled" at bounding box center [88, 106] width 117 height 19
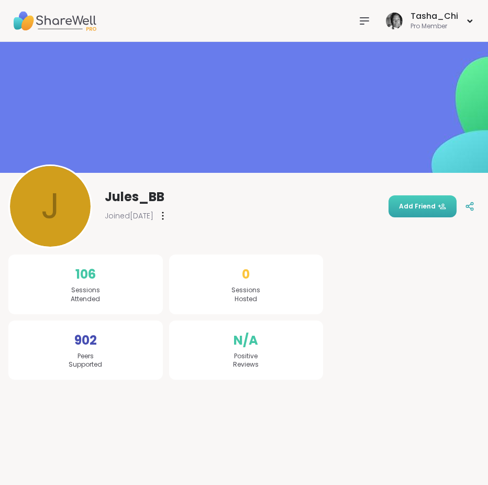
click at [406, 206] on span "Add Friend" at bounding box center [422, 206] width 47 height 9
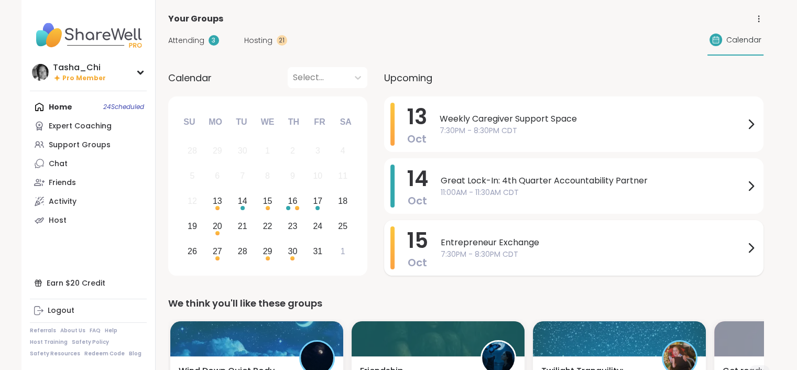
click at [632, 238] on span "Entrepreneur Exchange" at bounding box center [592, 242] width 304 height 13
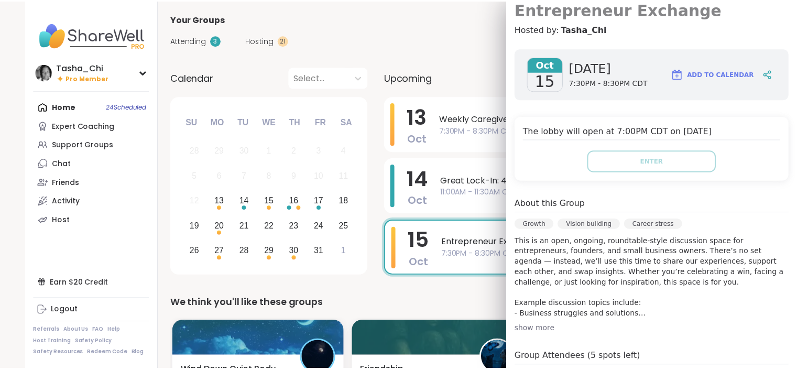
scroll to position [52, 0]
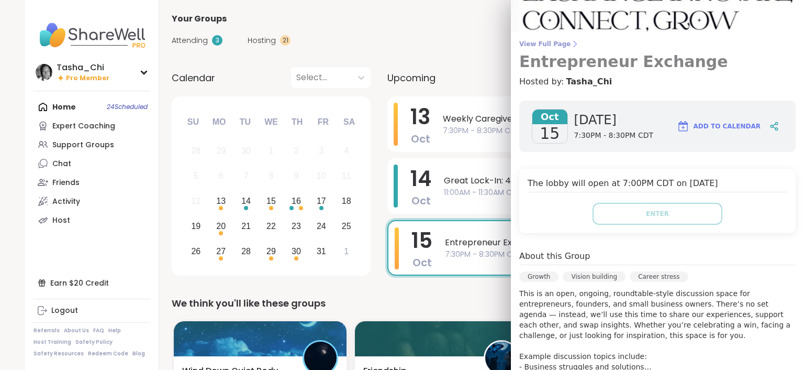
click at [545, 43] on span "View Full Page" at bounding box center [658, 44] width 277 height 8
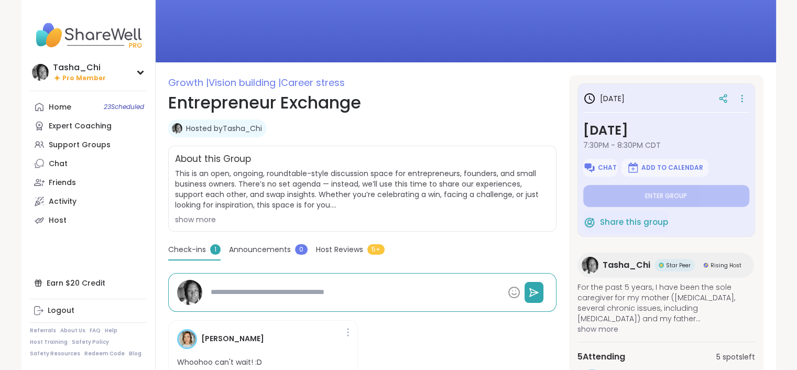
scroll to position [52, 0]
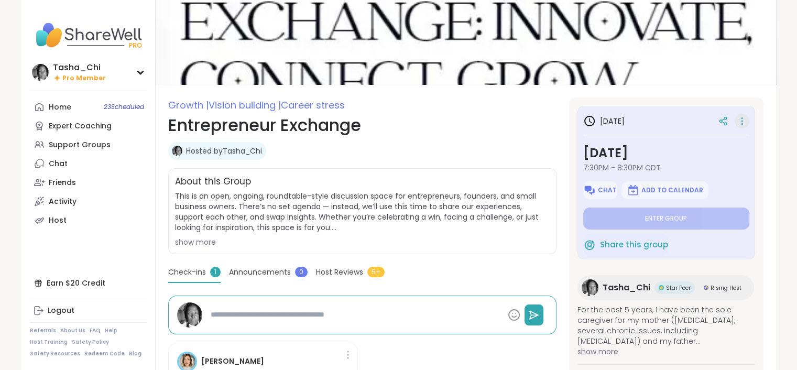
click at [736, 122] on icon at bounding box center [741, 121] width 10 height 15
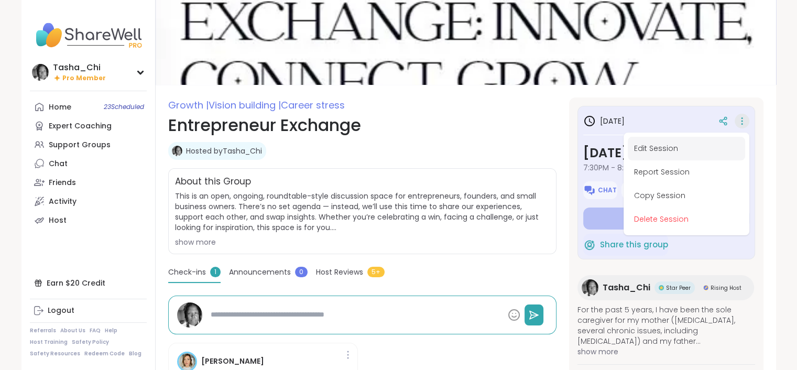
click at [708, 141] on button "Edit Session" at bounding box center [685, 149] width 117 height 24
type textarea "*"
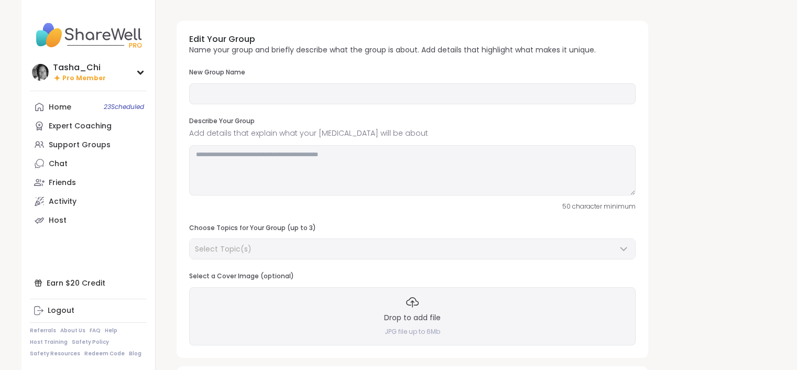
type input "**********"
type textarea "**********"
type input "**"
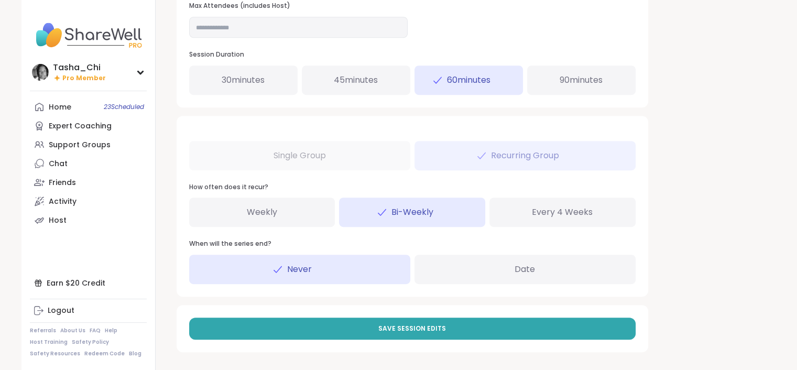
scroll to position [502, 0]
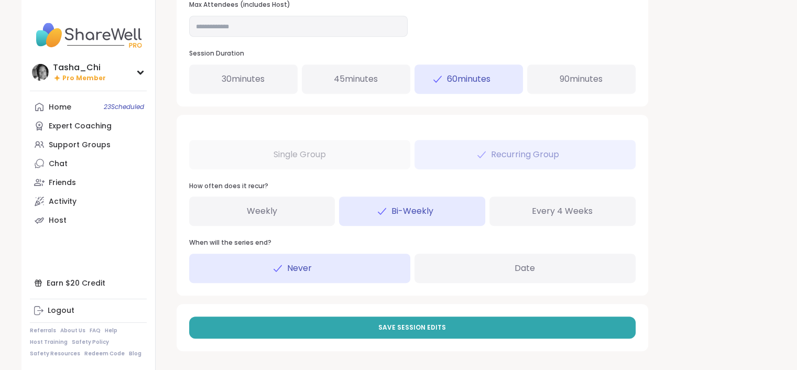
click at [268, 211] on span "Weekly" at bounding box center [262, 211] width 30 height 13
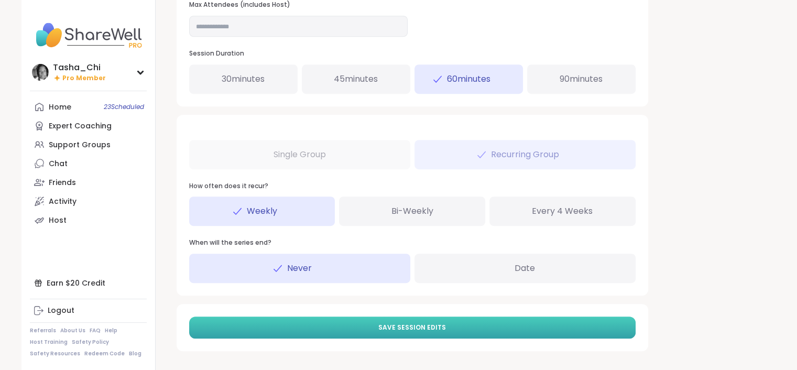
click at [407, 326] on span "Save Session Edits" at bounding box center [412, 327] width 68 height 9
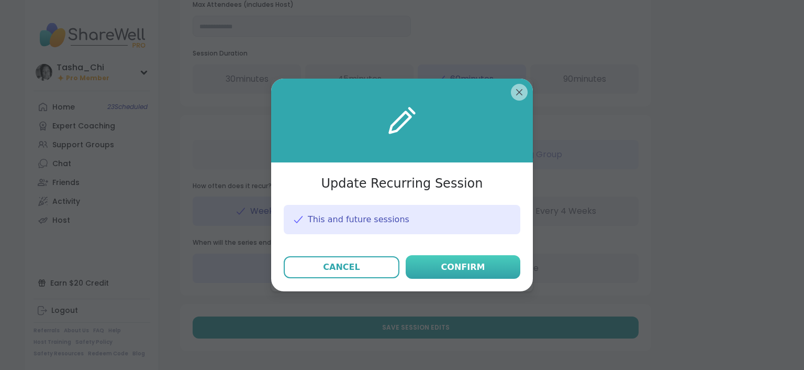
click at [442, 272] on div "Confirm" at bounding box center [464, 267] width 44 height 13
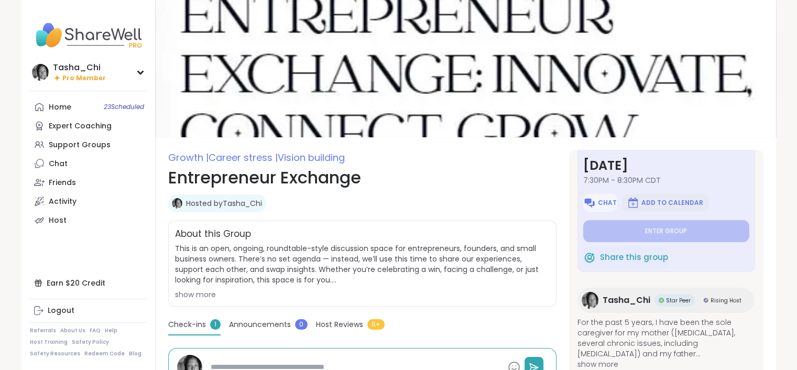
scroll to position [78, 0]
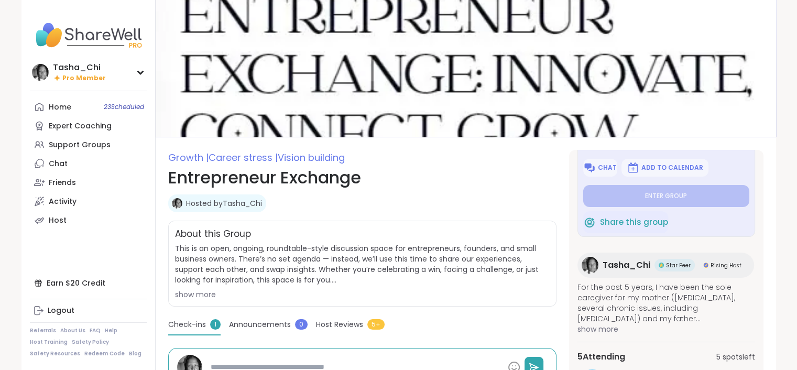
click at [501, 188] on h1 "Entrepreneur Exchange" at bounding box center [362, 177] width 388 height 25
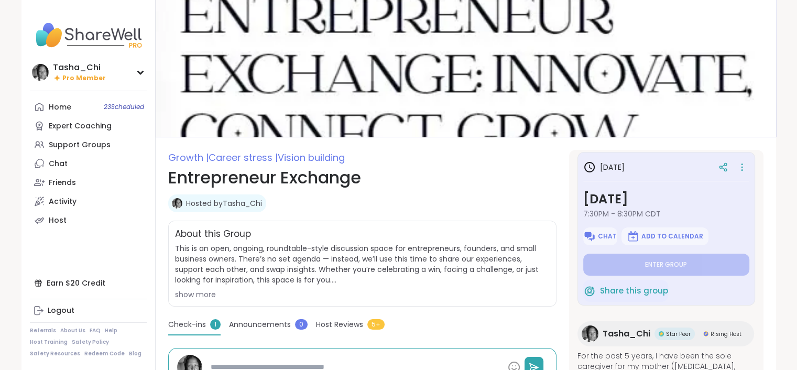
scroll to position [0, 0]
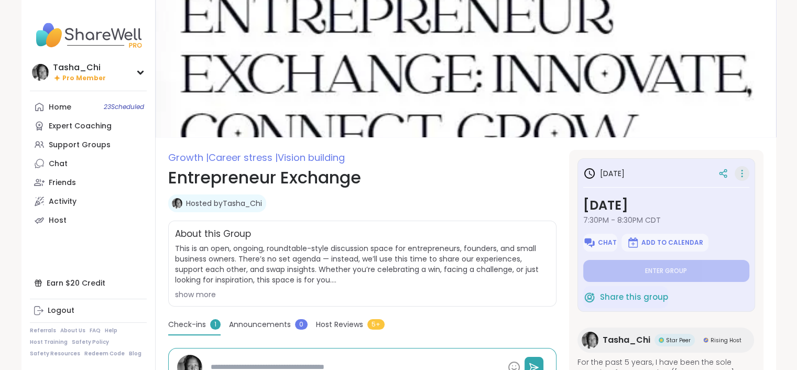
click at [736, 171] on icon at bounding box center [741, 173] width 10 height 15
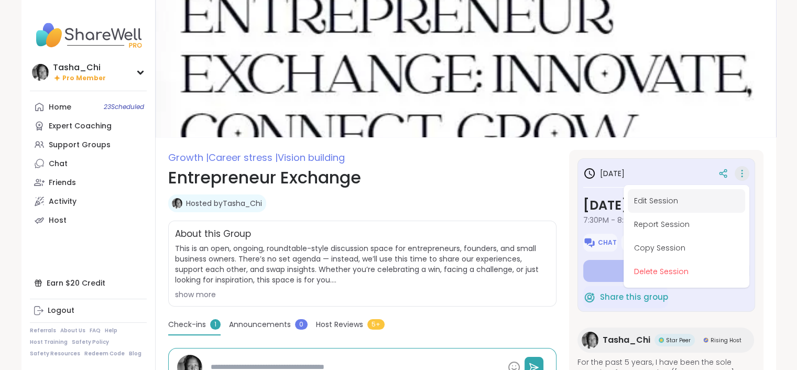
click at [675, 196] on button "Edit Session" at bounding box center [685, 201] width 117 height 24
type textarea "*"
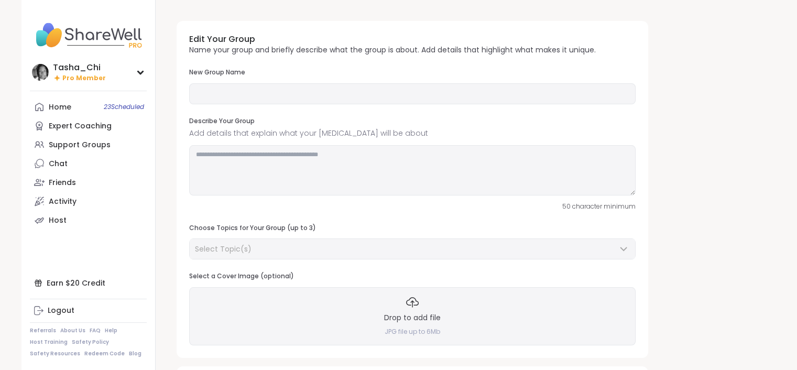
type input "**********"
type textarea "**********"
type input "**"
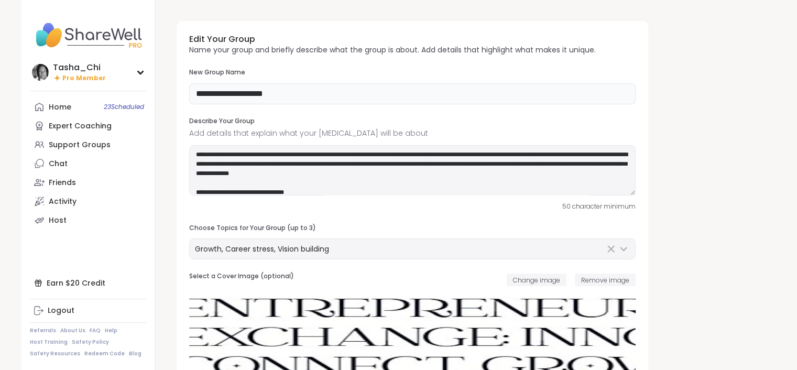
drag, startPoint x: 191, startPoint y: 100, endPoint x: 228, endPoint y: 6, distance: 101.5
click at [191, 100] on input "**********" at bounding box center [412, 93] width 446 height 21
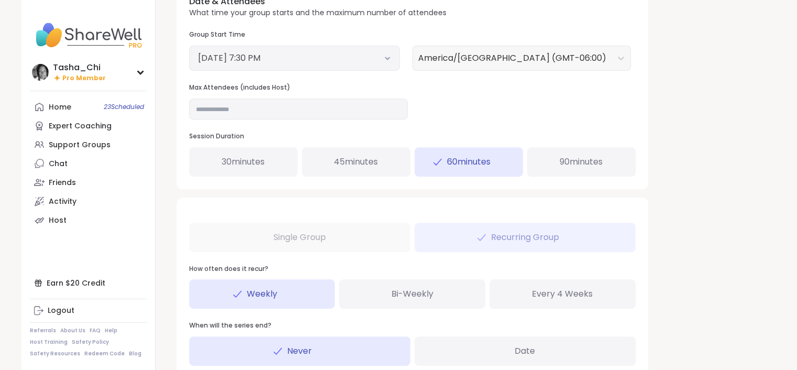
scroll to position [502, 0]
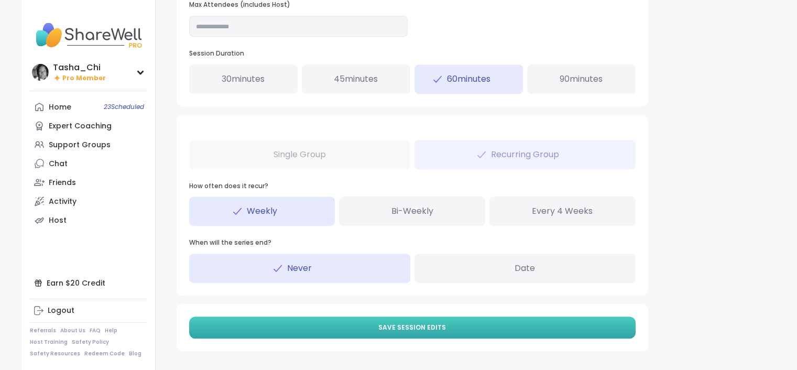
type input "**********"
click at [489, 332] on button "Save Session Edits" at bounding box center [412, 327] width 446 height 22
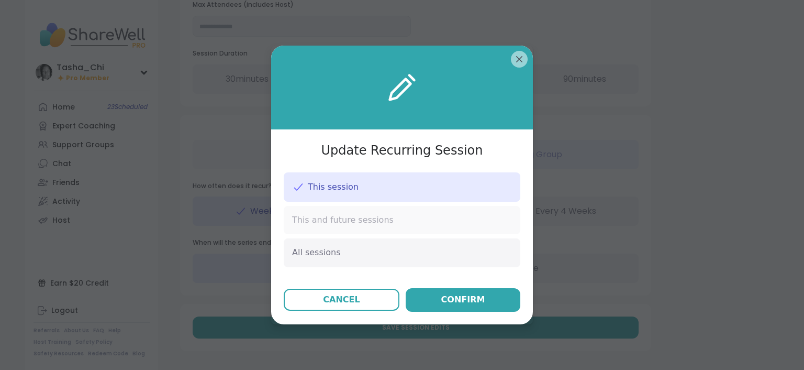
click at [417, 222] on div "This and future sessions" at bounding box center [402, 220] width 237 height 28
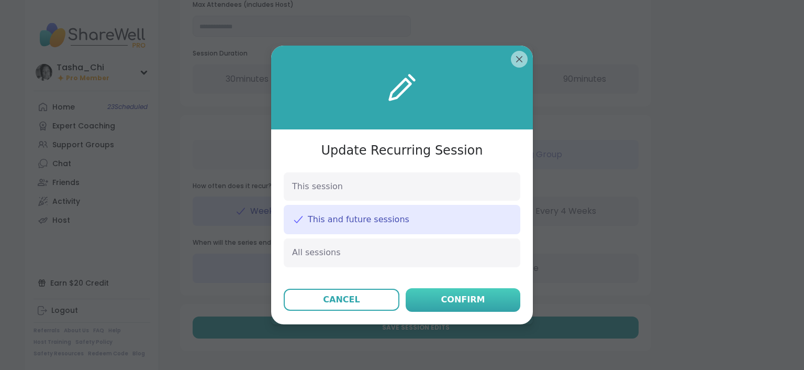
click at [448, 302] on div "Confirm" at bounding box center [464, 299] width 44 height 13
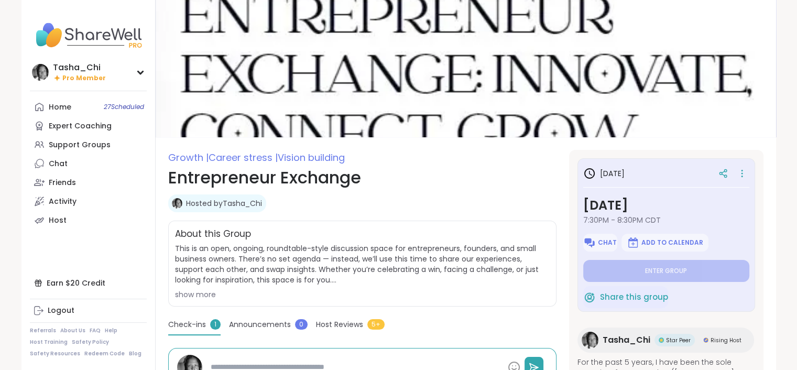
type textarea "*"
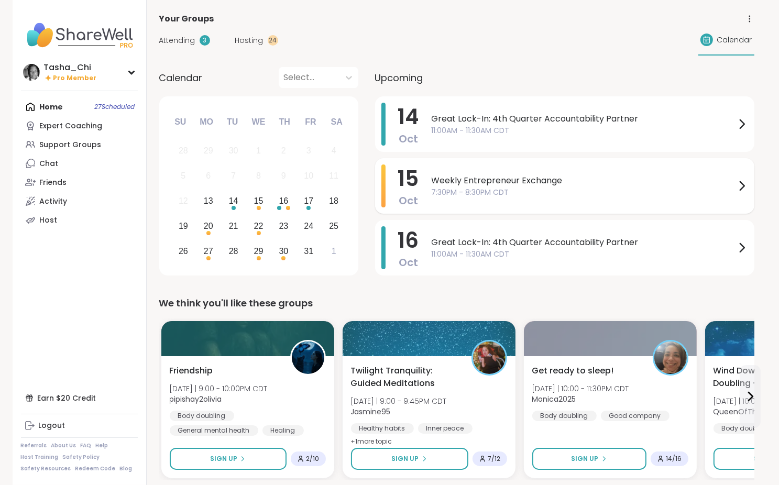
click at [526, 191] on span "7:30PM - 8:30PM CDT" at bounding box center [584, 192] width 304 height 11
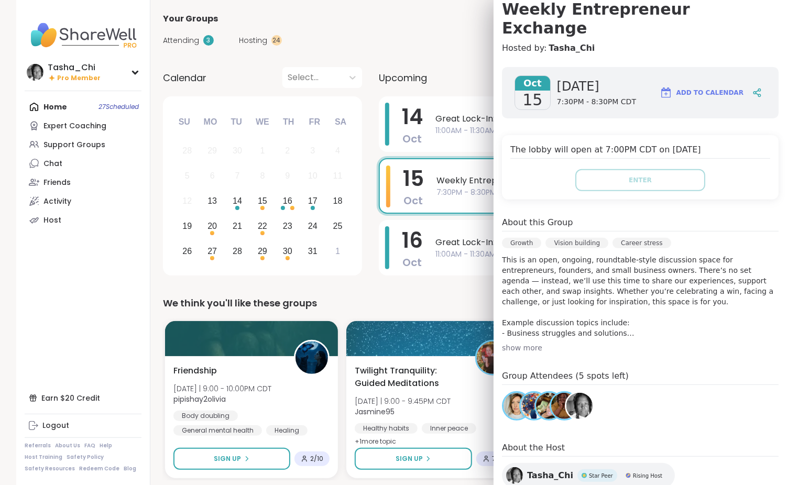
scroll to position [157, 0]
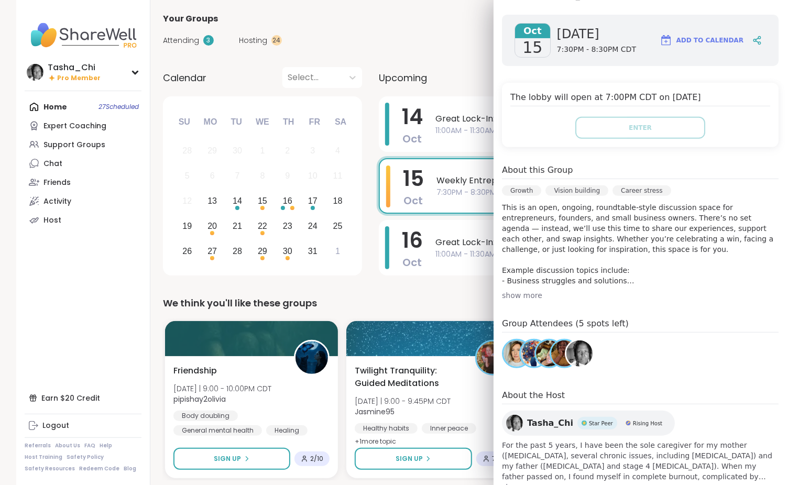
click at [520, 290] on div "show more" at bounding box center [640, 295] width 277 height 10
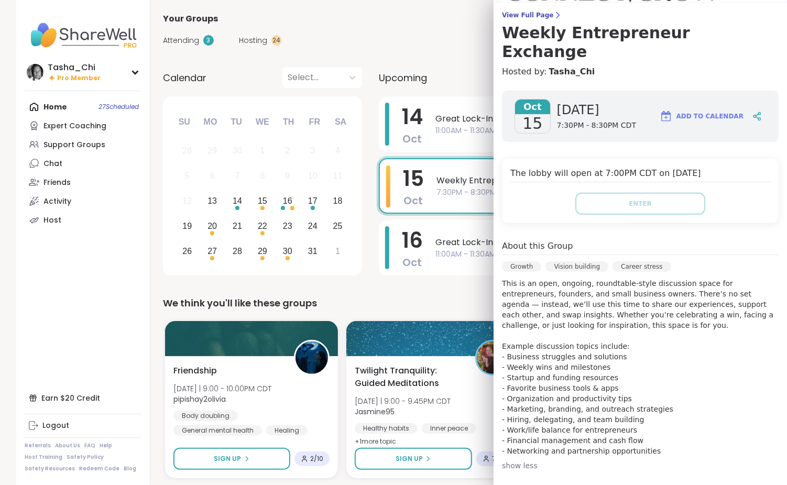
scroll to position [0, 0]
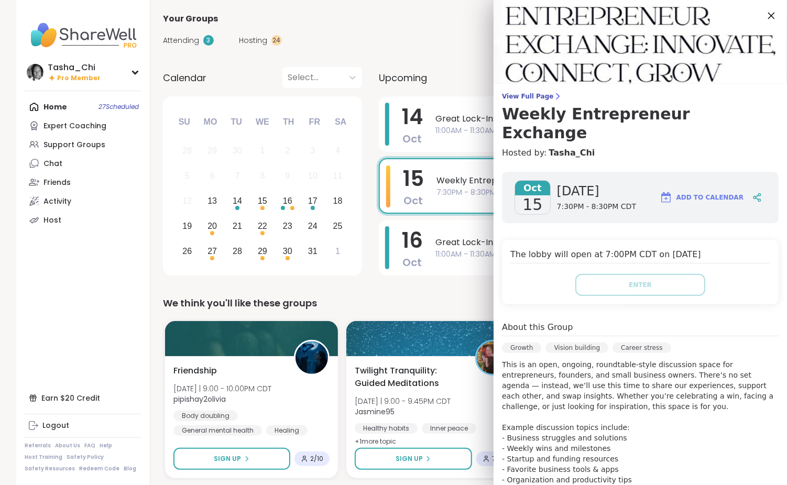
click at [764, 12] on icon at bounding box center [770, 15] width 13 height 13
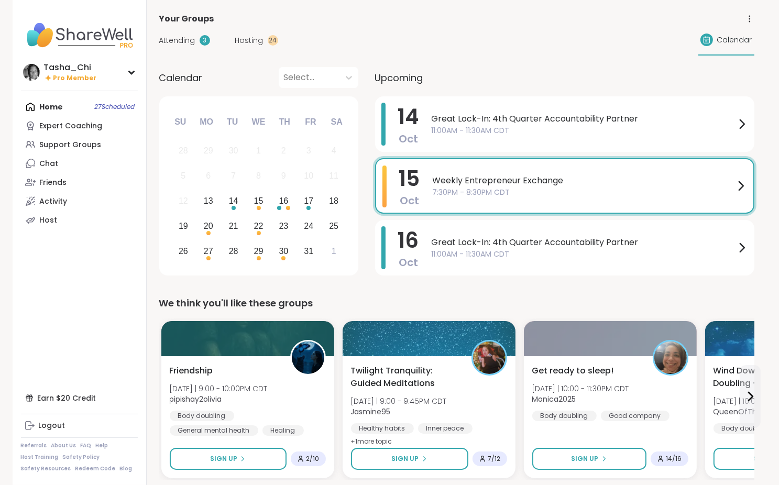
click at [244, 42] on span "Hosting" at bounding box center [249, 40] width 28 height 11
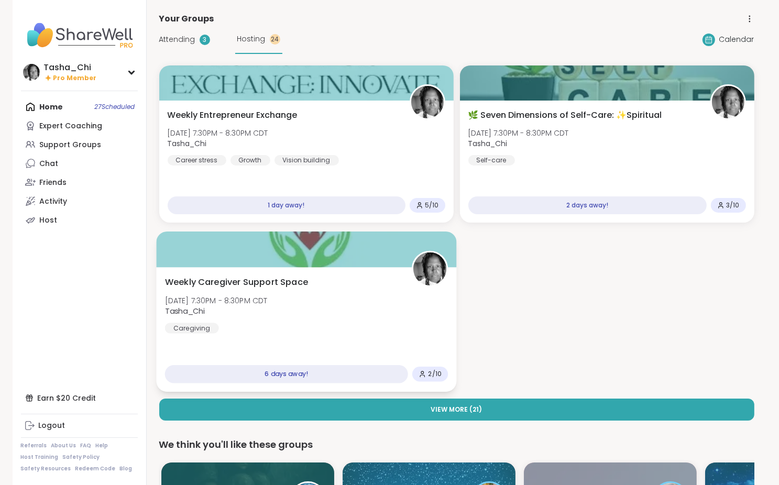
click at [377, 324] on div "Weekly Caregiver Support Space Mon, Oct 20 | 7:30PM - 8:30PM CDT Tasha_Chi Care…" at bounding box center [305, 305] width 283 height 58
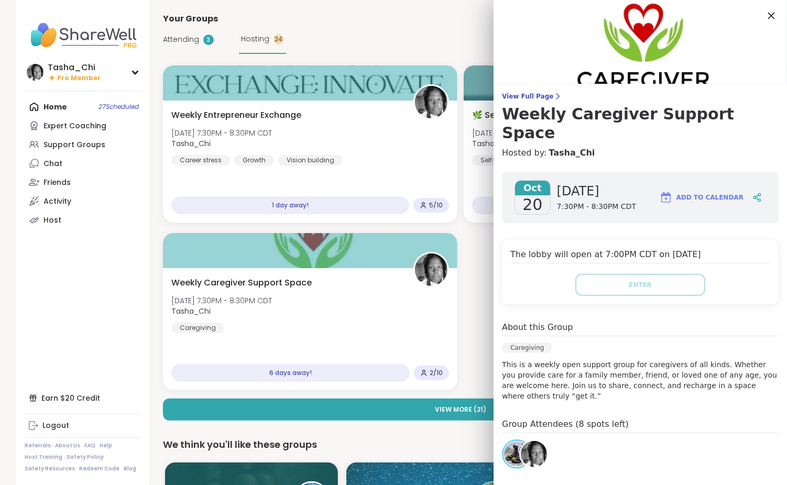
click at [764, 20] on icon at bounding box center [770, 15] width 13 height 13
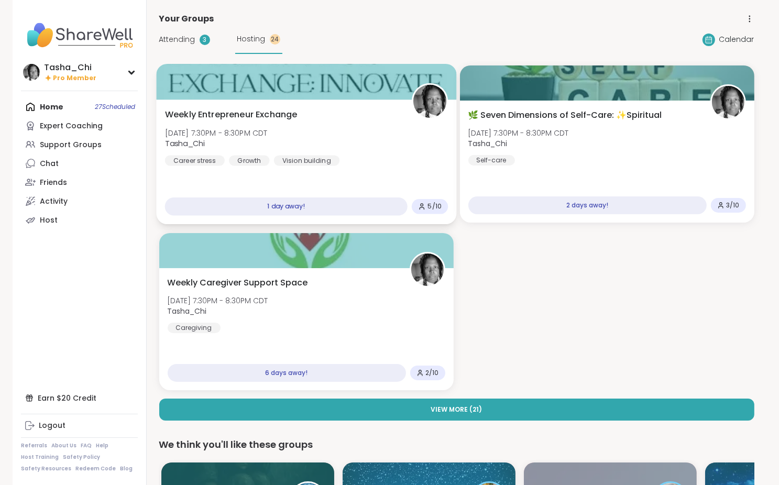
click at [419, 159] on div "Weekly Entrepreneur Exchange Wed, Oct 15 | 7:30PM - 8:30PM CDT Tasha_Chi Career…" at bounding box center [305, 137] width 283 height 58
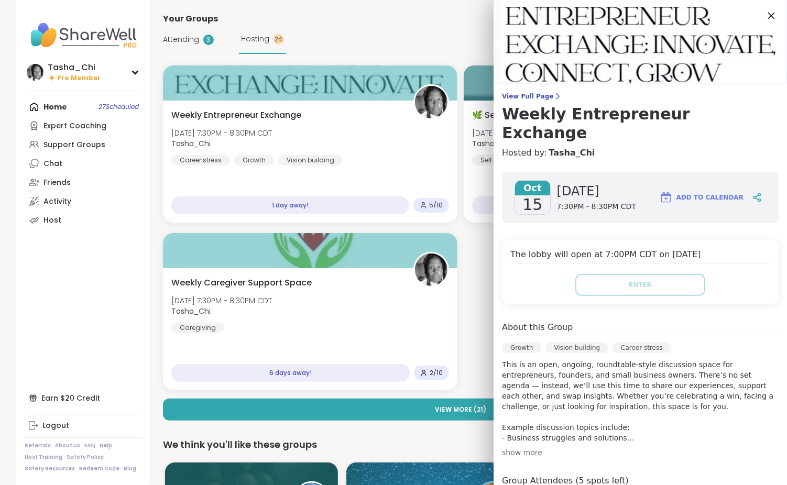
click at [764, 18] on icon at bounding box center [770, 15] width 13 height 13
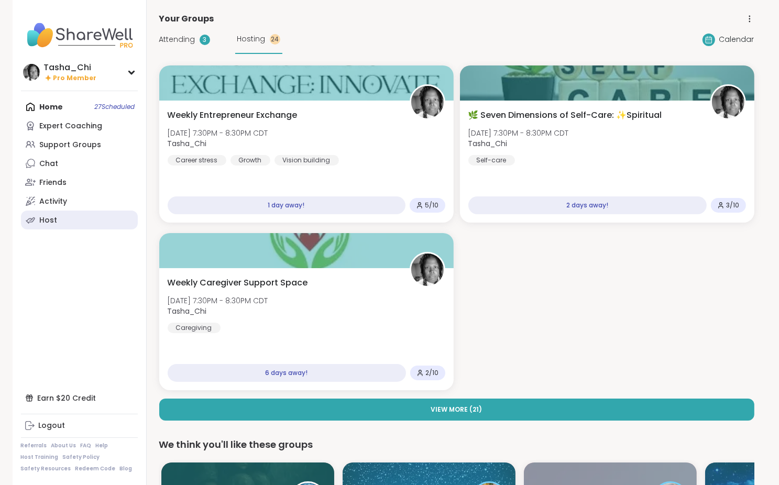
click at [60, 222] on link "Host" at bounding box center [79, 220] width 117 height 19
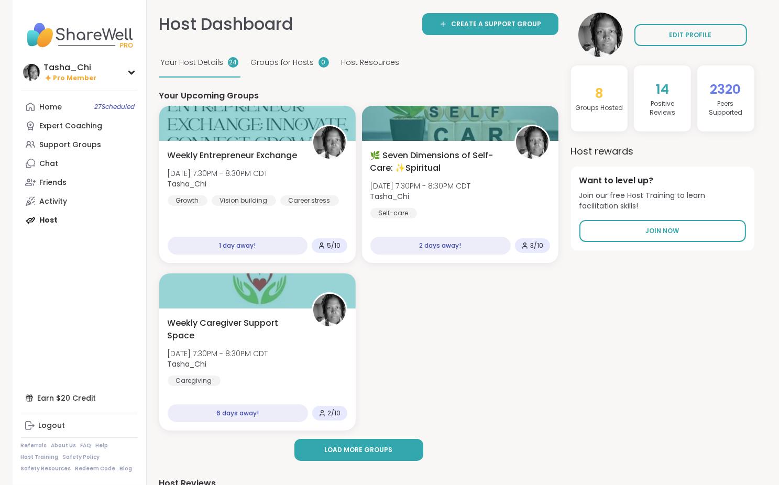
click at [307, 62] on span "Groups for Hosts" at bounding box center [282, 62] width 63 height 11
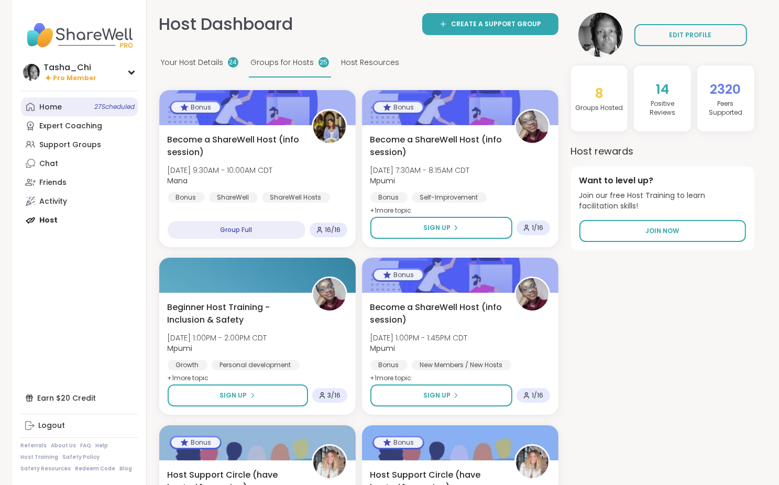
click at [72, 108] on link "Home 27 Scheduled" at bounding box center [79, 106] width 117 height 19
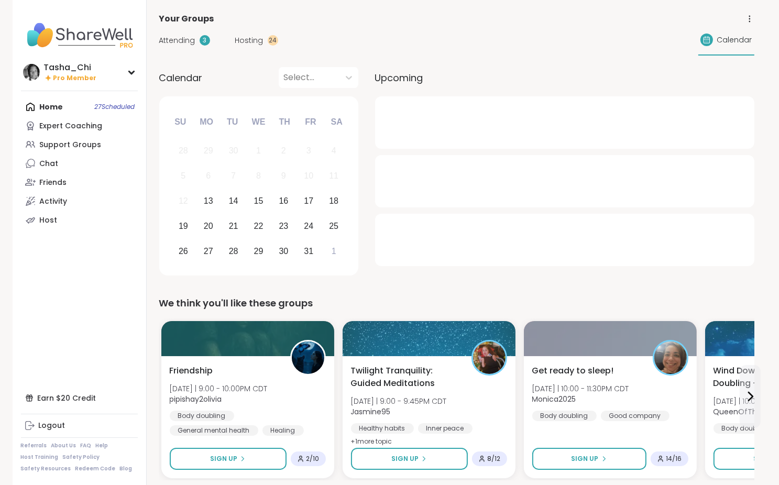
click at [236, 42] on span "Hosting" at bounding box center [249, 40] width 28 height 11
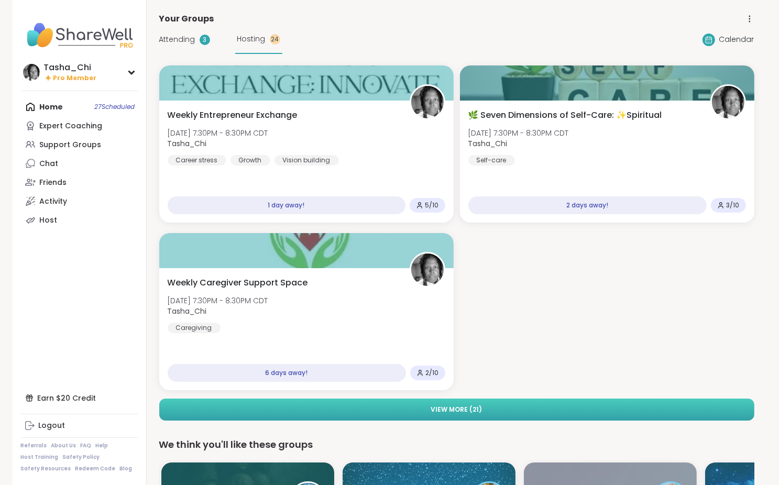
click at [494, 409] on button "View More ( 21 )" at bounding box center [456, 410] width 595 height 22
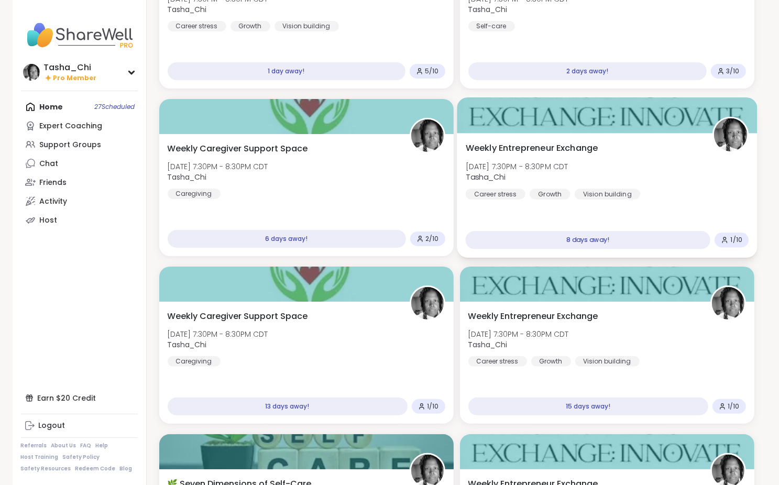
scroll to position [105, 0]
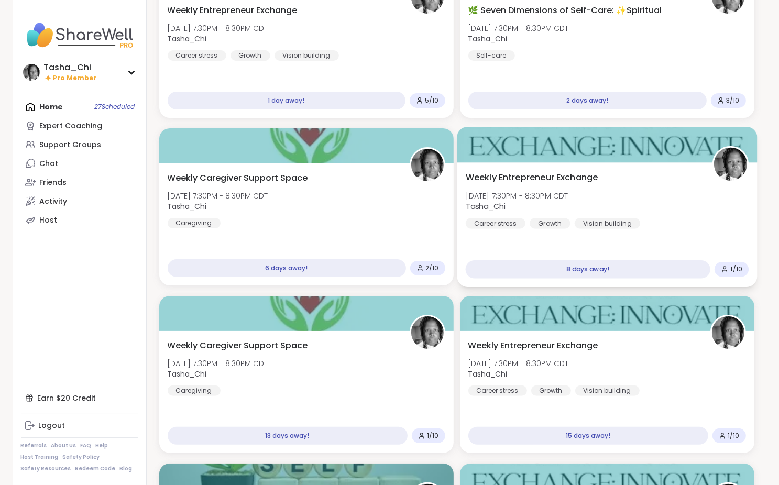
click at [704, 202] on div "Weekly Entrepreneur Exchange Wed, Oct 22 | 7:30PM - 8:30PM CDT Tasha_Chi Career…" at bounding box center [606, 200] width 283 height 58
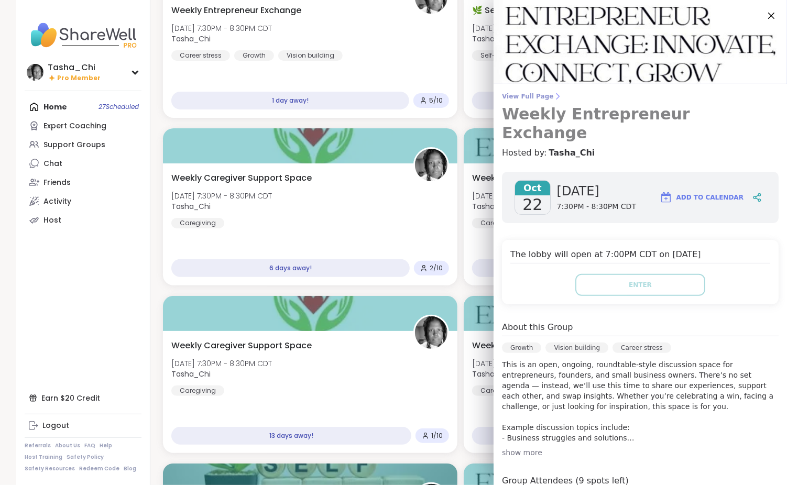
click at [553, 95] on icon at bounding box center [557, 96] width 8 height 8
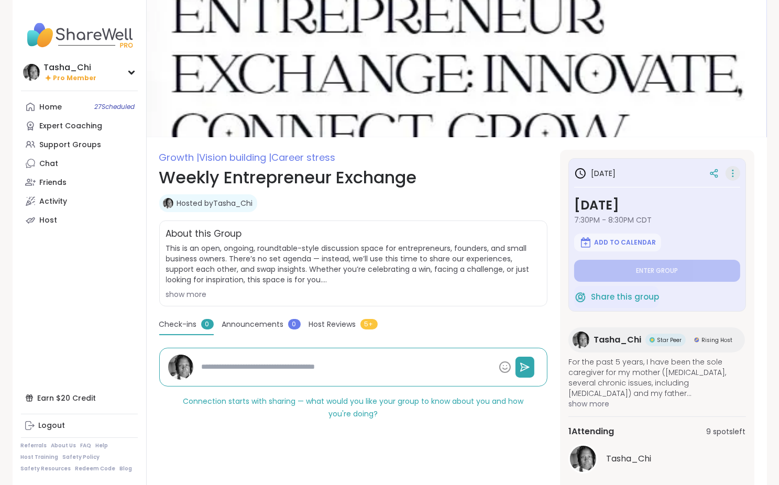
click at [733, 172] on icon at bounding box center [732, 173] width 10 height 15
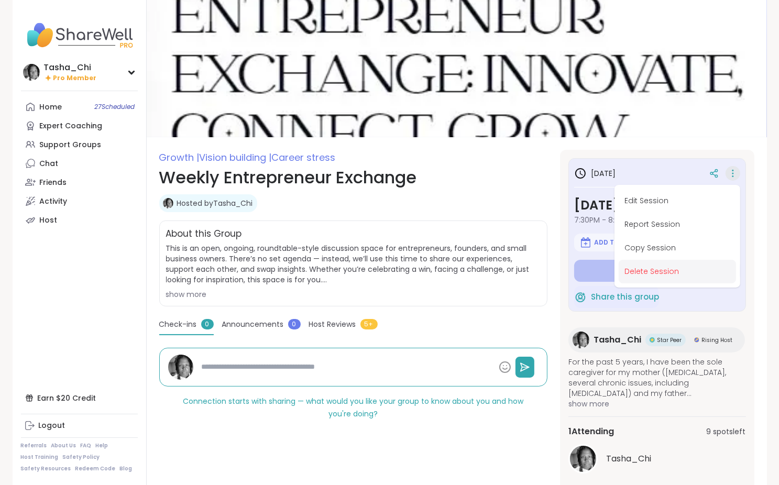
click at [649, 270] on button "Delete Session" at bounding box center [677, 272] width 117 height 24
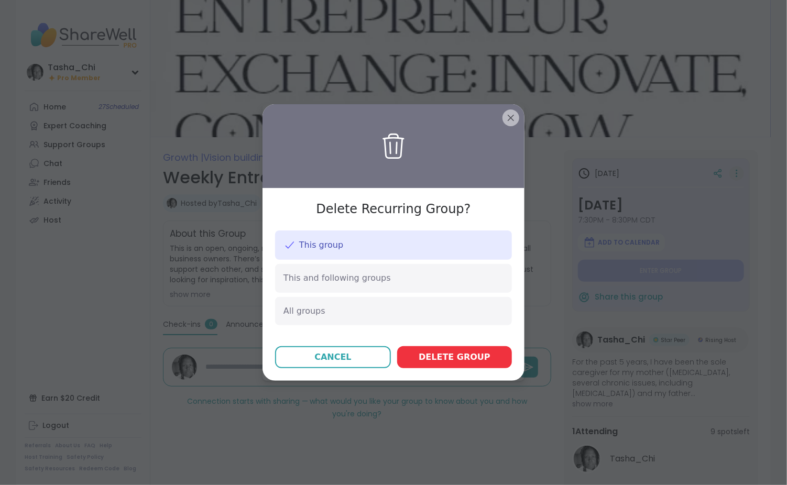
click at [441, 354] on span "Delete group" at bounding box center [454, 357] width 72 height 13
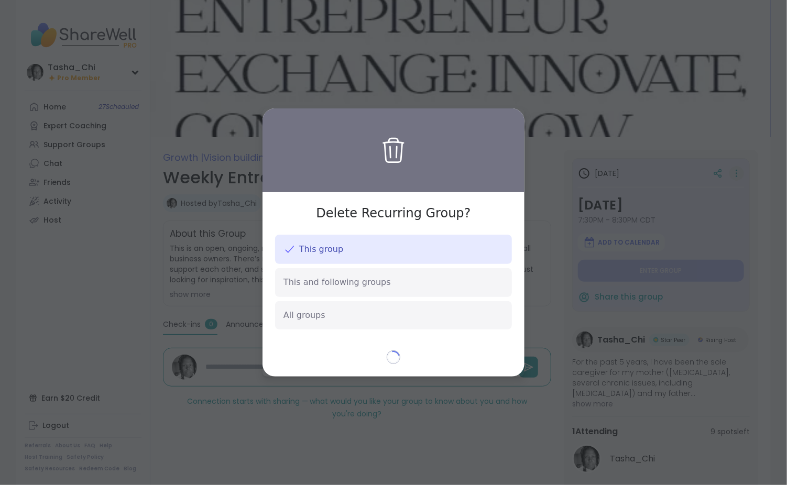
type textarea "*"
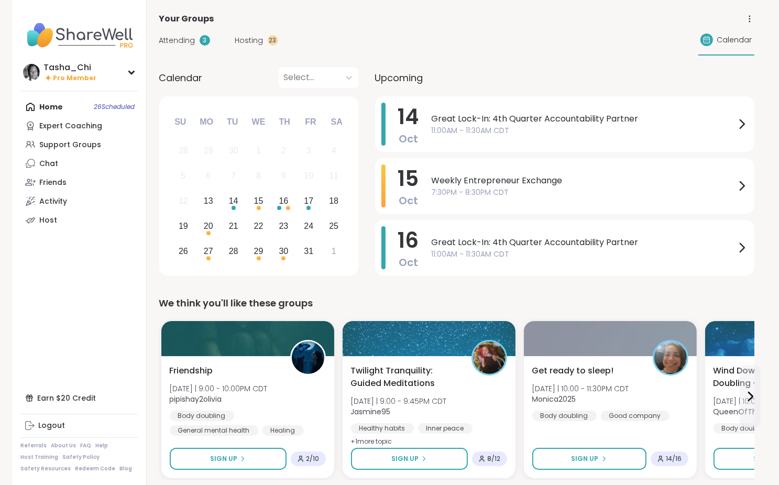
click at [258, 41] on span "Hosting" at bounding box center [249, 40] width 28 height 11
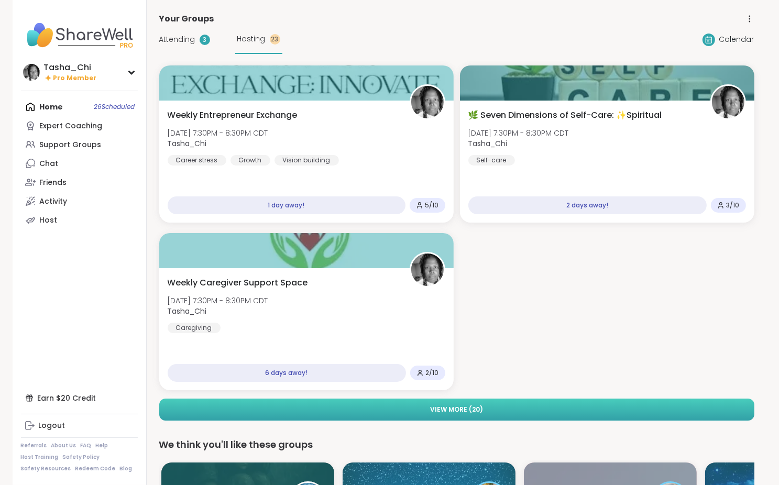
click at [427, 407] on button "View More ( 20 )" at bounding box center [456, 410] width 595 height 22
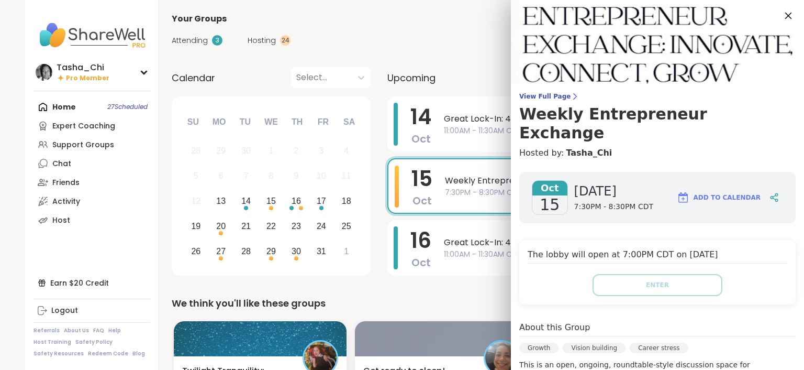
click at [786, 16] on icon at bounding box center [789, 16] width 7 height 7
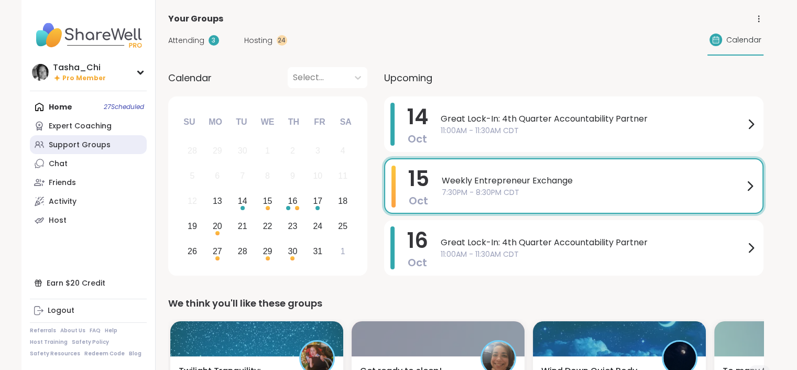
click at [66, 145] on div "Support Groups" at bounding box center [80, 145] width 62 height 10
